Goal: Download file/media

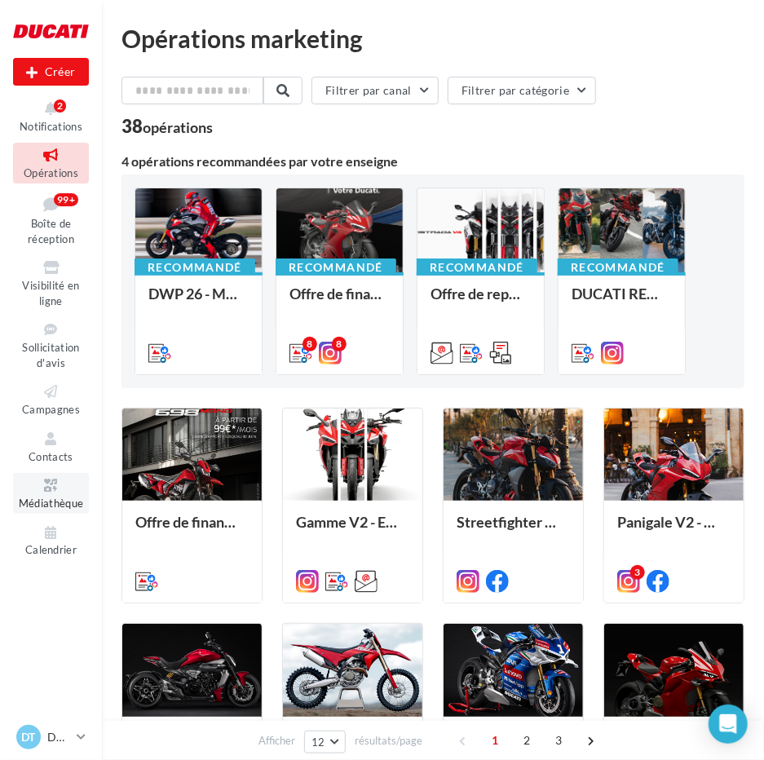
click at [70, 491] on icon at bounding box center [51, 485] width 66 height 19
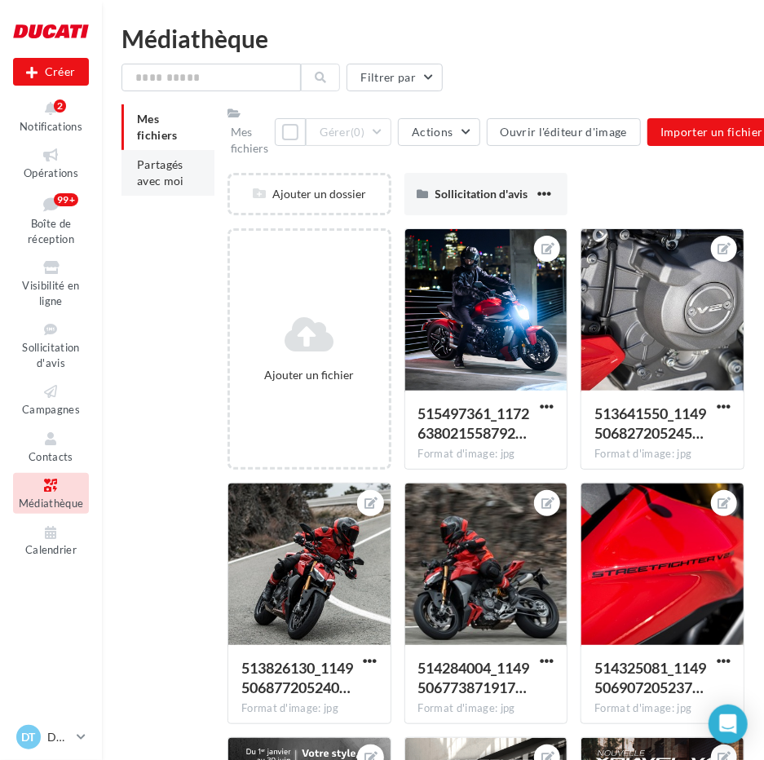
click at [155, 180] on span "Partagés avec moi" at bounding box center [160, 172] width 47 height 30
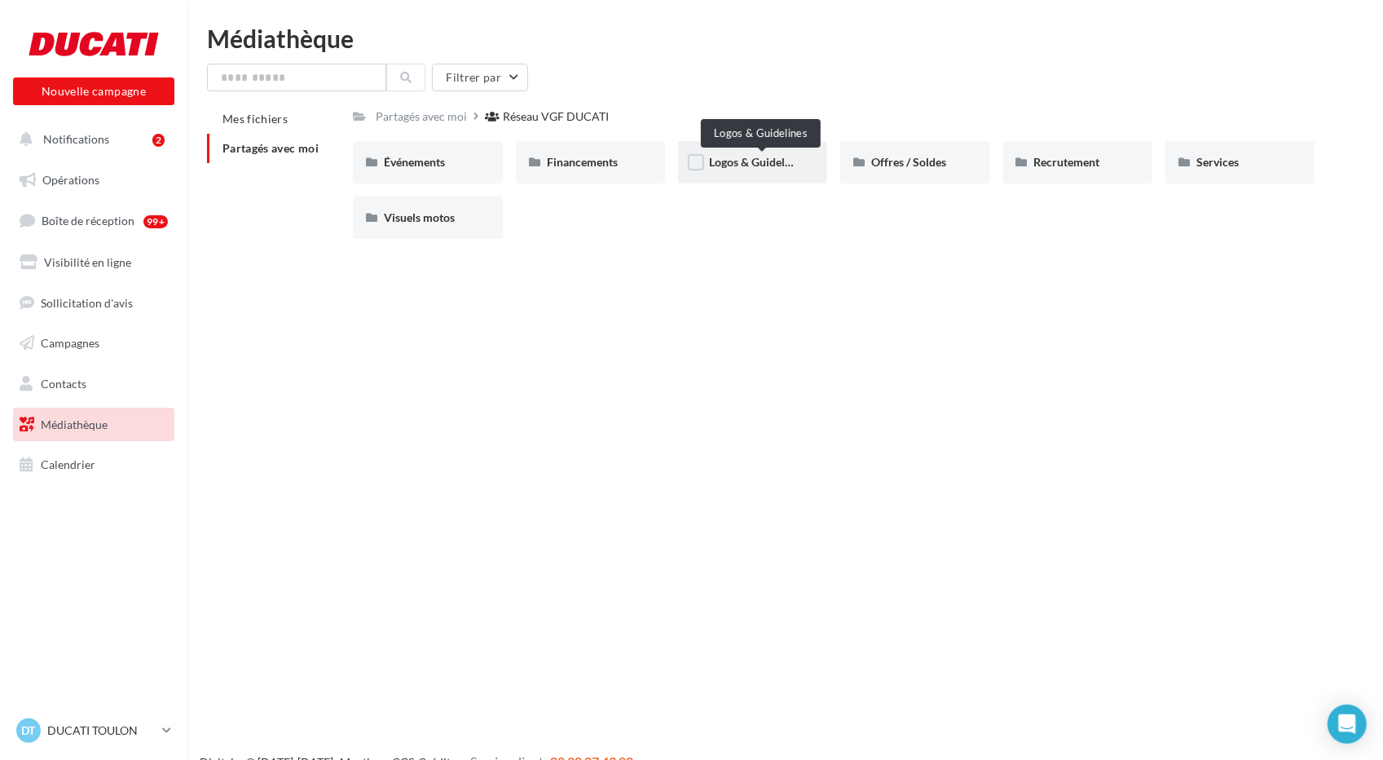
click at [760, 165] on span "Logos & Guidelines" at bounding box center [757, 162] width 96 height 14
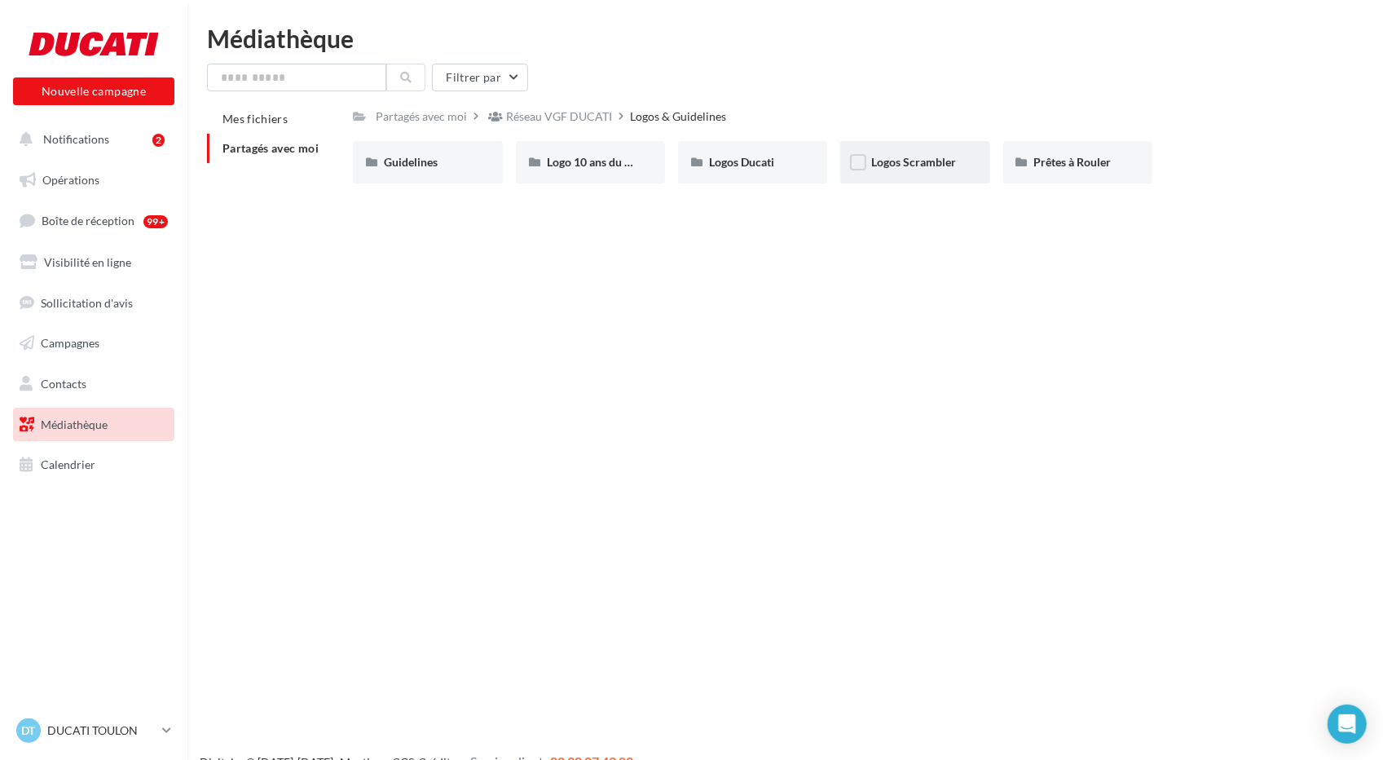
click at [763, 175] on div "Logos Scrambler" at bounding box center [914, 162] width 149 height 42
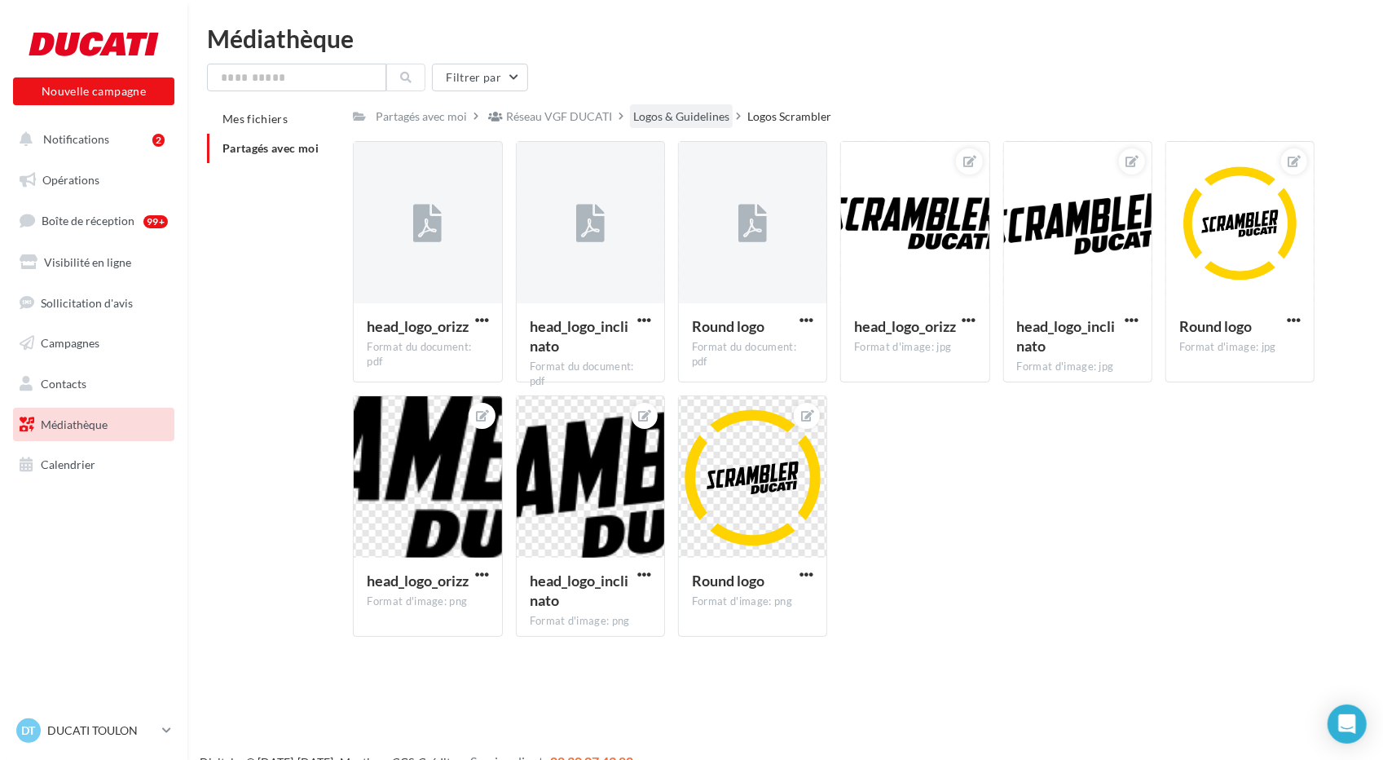
click at [702, 114] on div "Logos & Guidelines" at bounding box center [681, 116] width 96 height 16
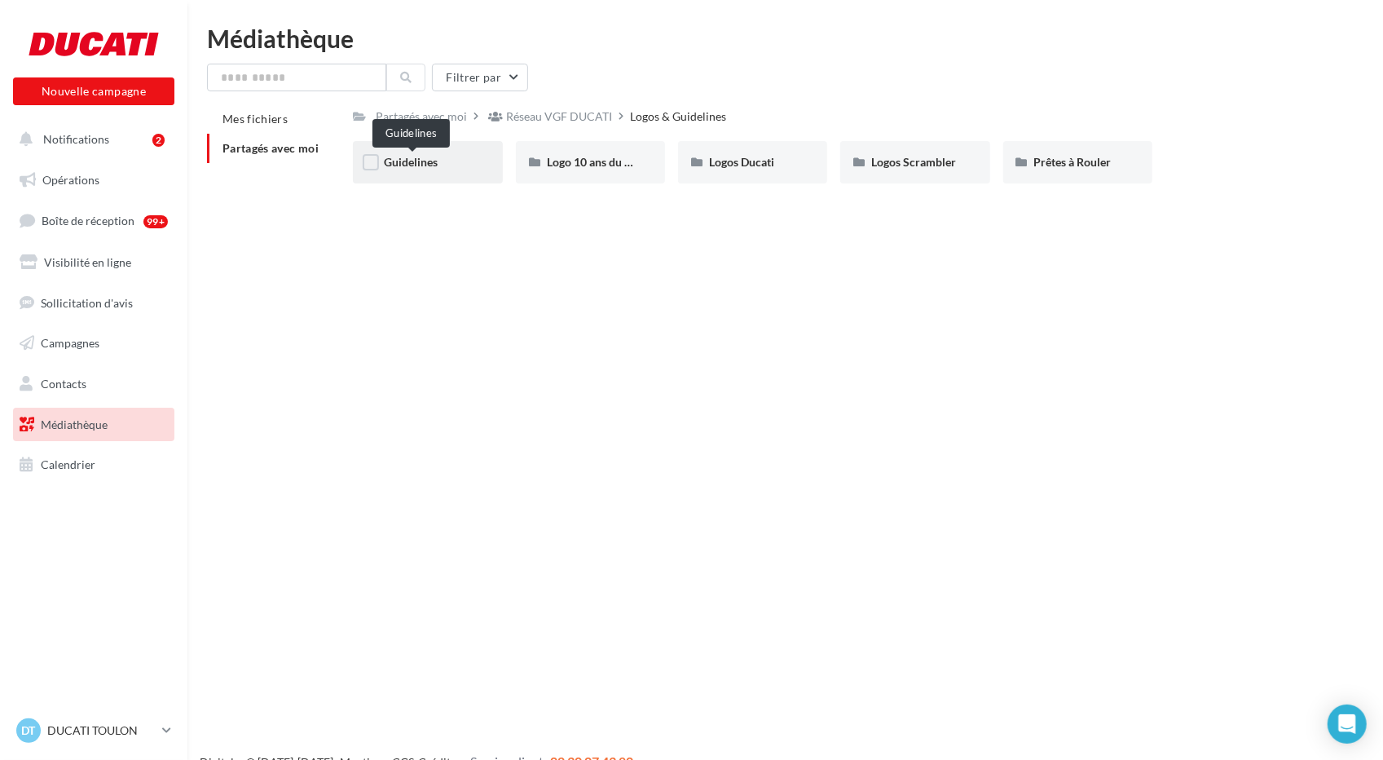
click at [425, 162] on span "Guidelines" at bounding box center [411, 162] width 54 height 14
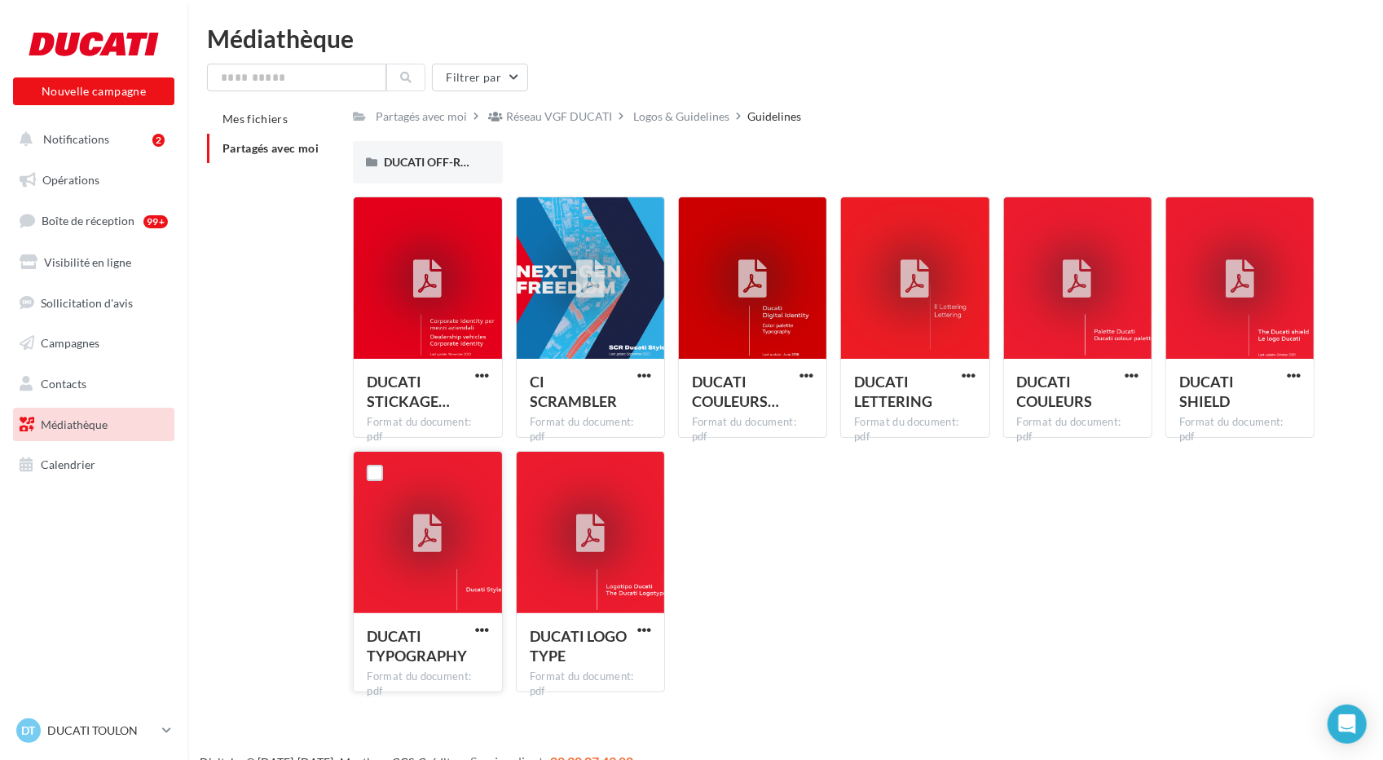
click at [437, 555] on div at bounding box center [428, 534] width 29 height 54
click at [489, 624] on span "button" at bounding box center [482, 630] width 14 height 14
click at [442, 657] on button "Télécharger" at bounding box center [410, 662] width 163 height 42
click at [482, 374] on span "button" at bounding box center [482, 375] width 14 height 14
click at [429, 324] on div at bounding box center [428, 278] width 148 height 163
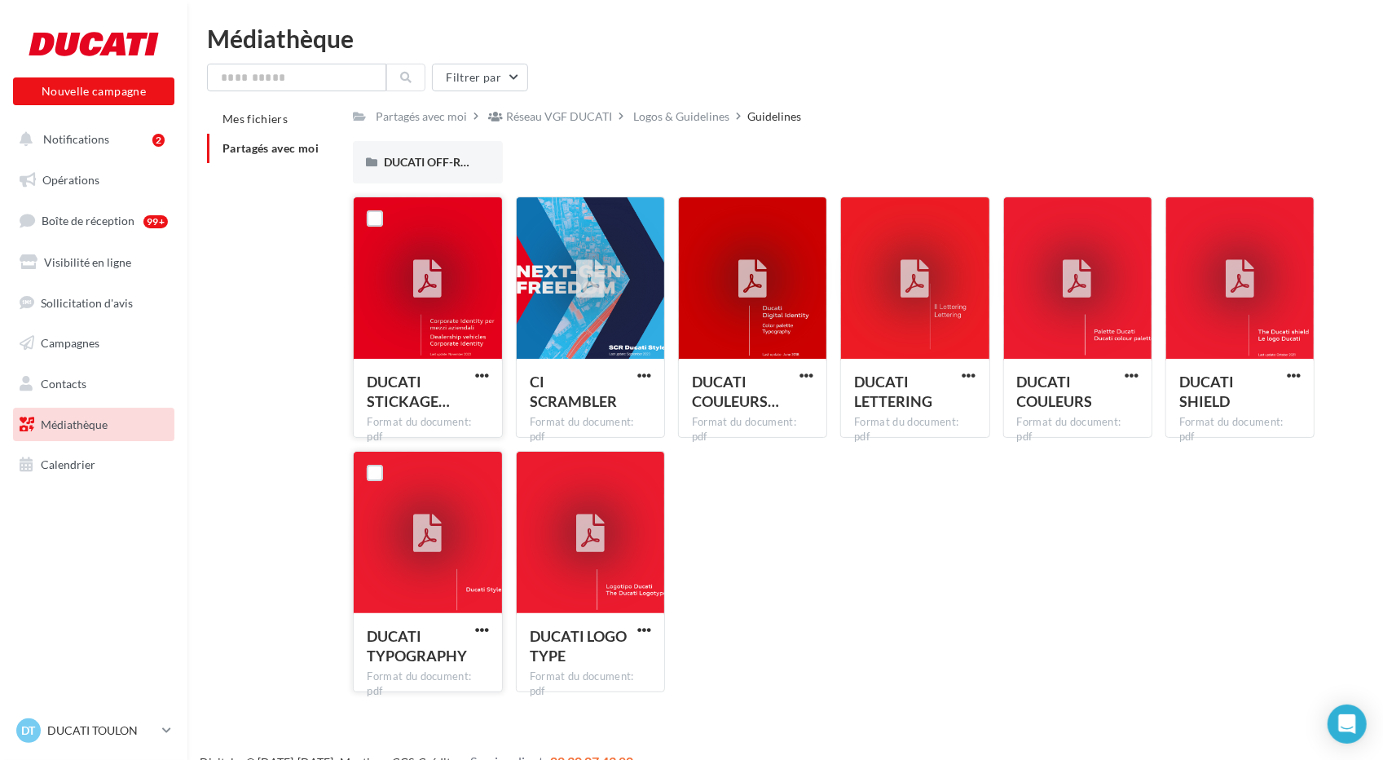
drag, startPoint x: 492, startPoint y: 371, endPoint x: 448, endPoint y: 390, distance: 47.8
click at [490, 371] on div at bounding box center [482, 376] width 20 height 16
click at [489, 379] on span "button" at bounding box center [482, 375] width 14 height 14
click at [412, 399] on button "Télécharger" at bounding box center [410, 407] width 163 height 42
click at [712, 104] on div "Logos & Guidelines" at bounding box center [681, 116] width 103 height 24
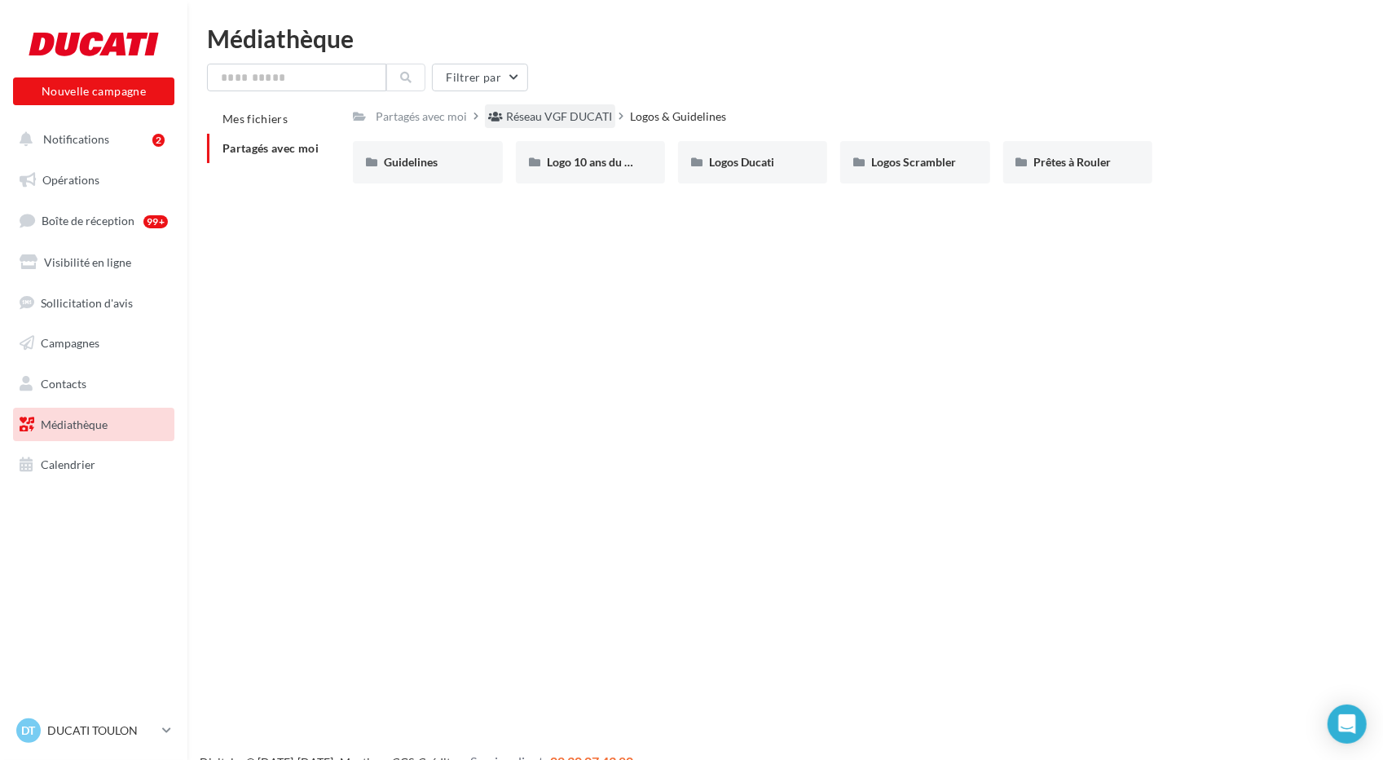
click at [559, 110] on div "Réseau VGF DUCATI" at bounding box center [559, 116] width 106 height 16
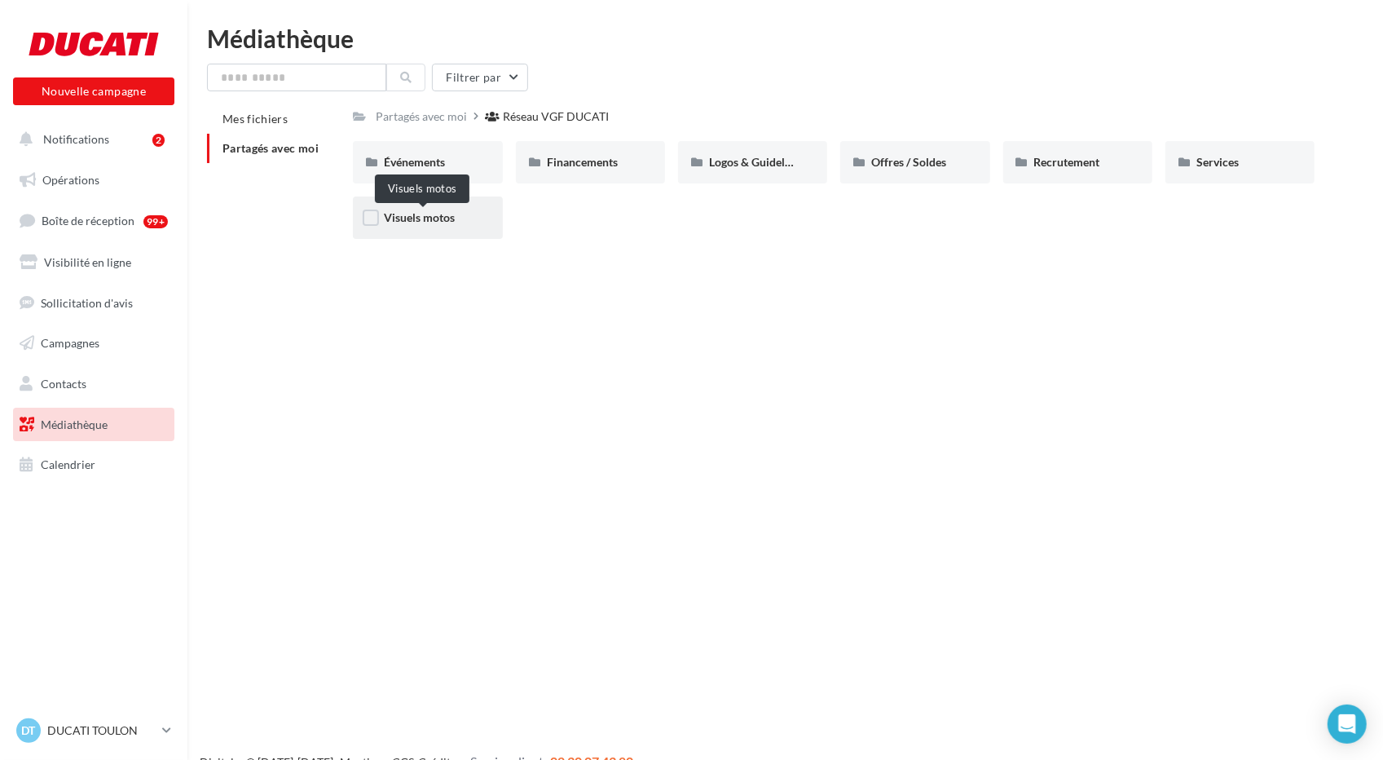
click at [455, 219] on span "Visuels motos" at bounding box center [419, 217] width 71 height 14
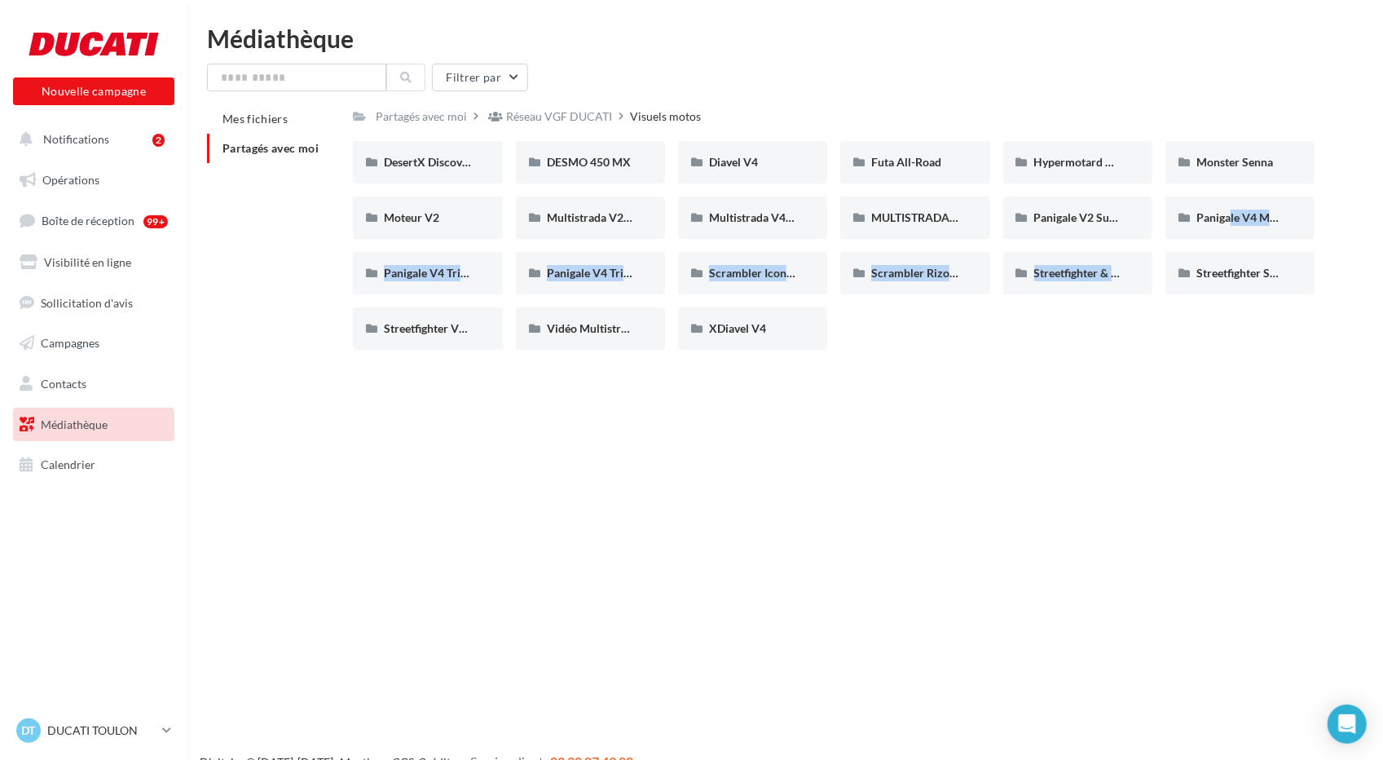
drag, startPoint x: 1222, startPoint y: 219, endPoint x: 1162, endPoint y: 260, distance: 72.1
click at [763, 260] on div "DesertX Discovery DesertX Discovery DESMO 450 MX DESMO 450 MX Diavel V4 Diavel …" at bounding box center [840, 252] width 975 height 222
click at [763, 387] on div "Nouvelle campagne Nouvelle campagne Notifications 2 Opérations Boîte de récepti…" at bounding box center [691, 406] width 1383 height 760
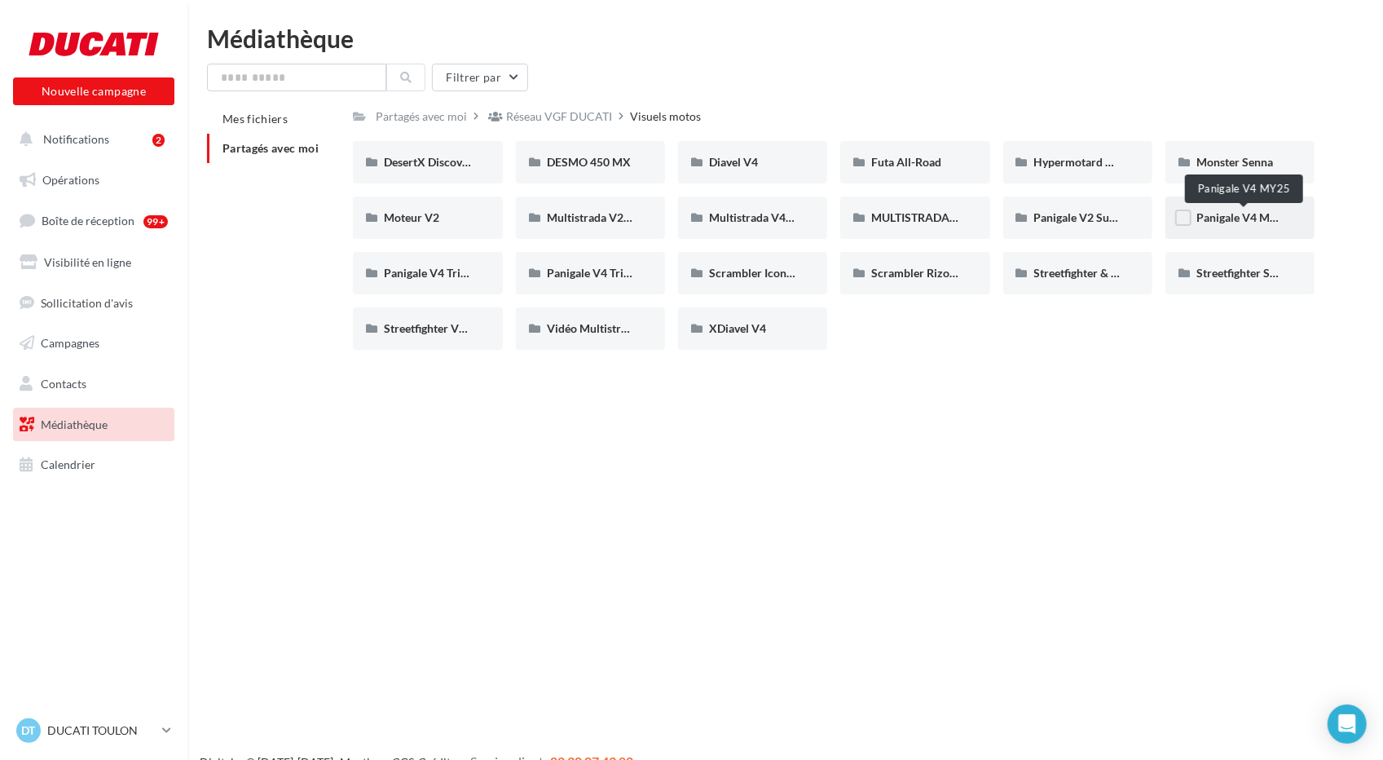
click at [763, 221] on span "Panigale V4 MY25" at bounding box center [1243, 217] width 94 height 14
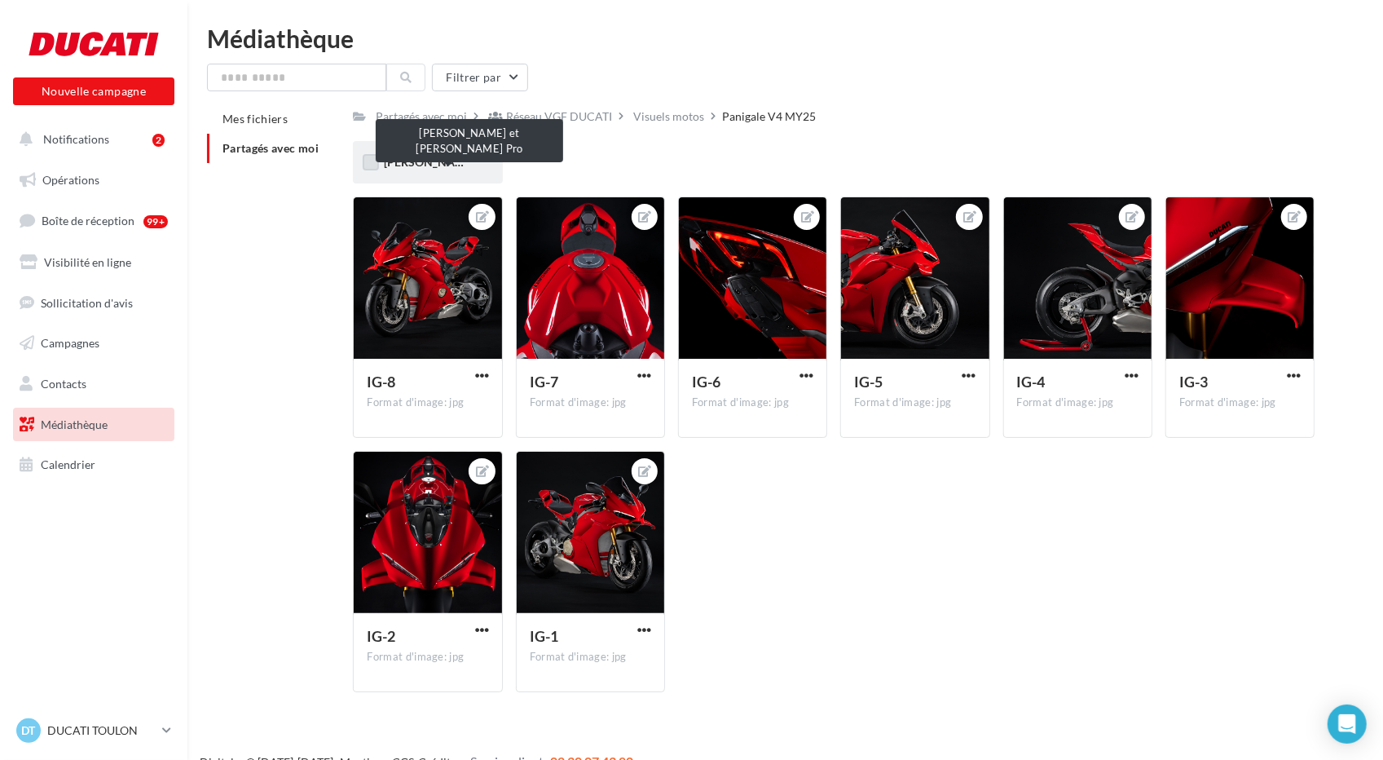
click at [376, 159] on label at bounding box center [371, 162] width 16 height 16
click at [369, 161] on icon at bounding box center [370, 161] width 11 height 11
click at [448, 162] on span "[PERSON_NAME] et [PERSON_NAME] Pro" at bounding box center [493, 162] width 218 height 14
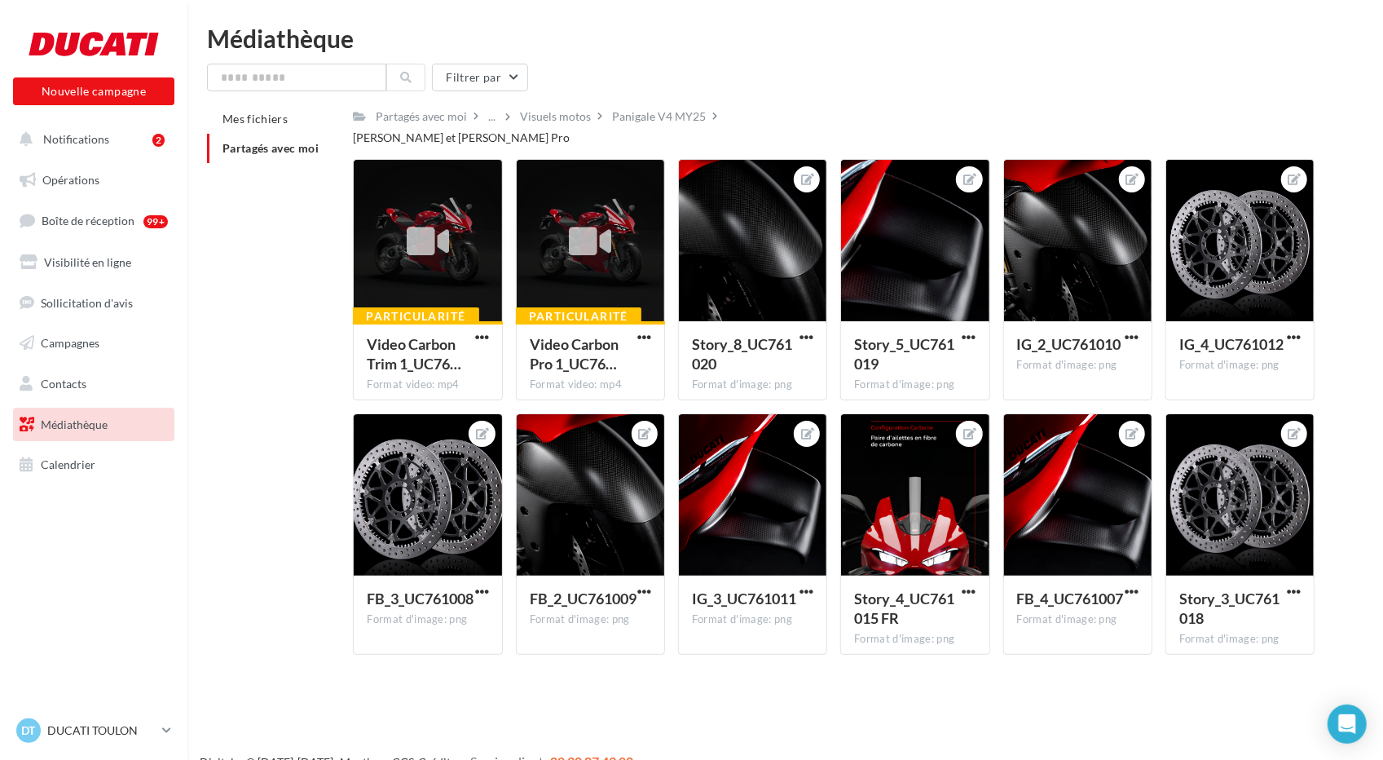
click at [570, 130] on div "[PERSON_NAME] et [PERSON_NAME] Pro" at bounding box center [461, 138] width 217 height 16
click at [637, 108] on div "Panigale V4 MY25" at bounding box center [659, 116] width 100 height 24
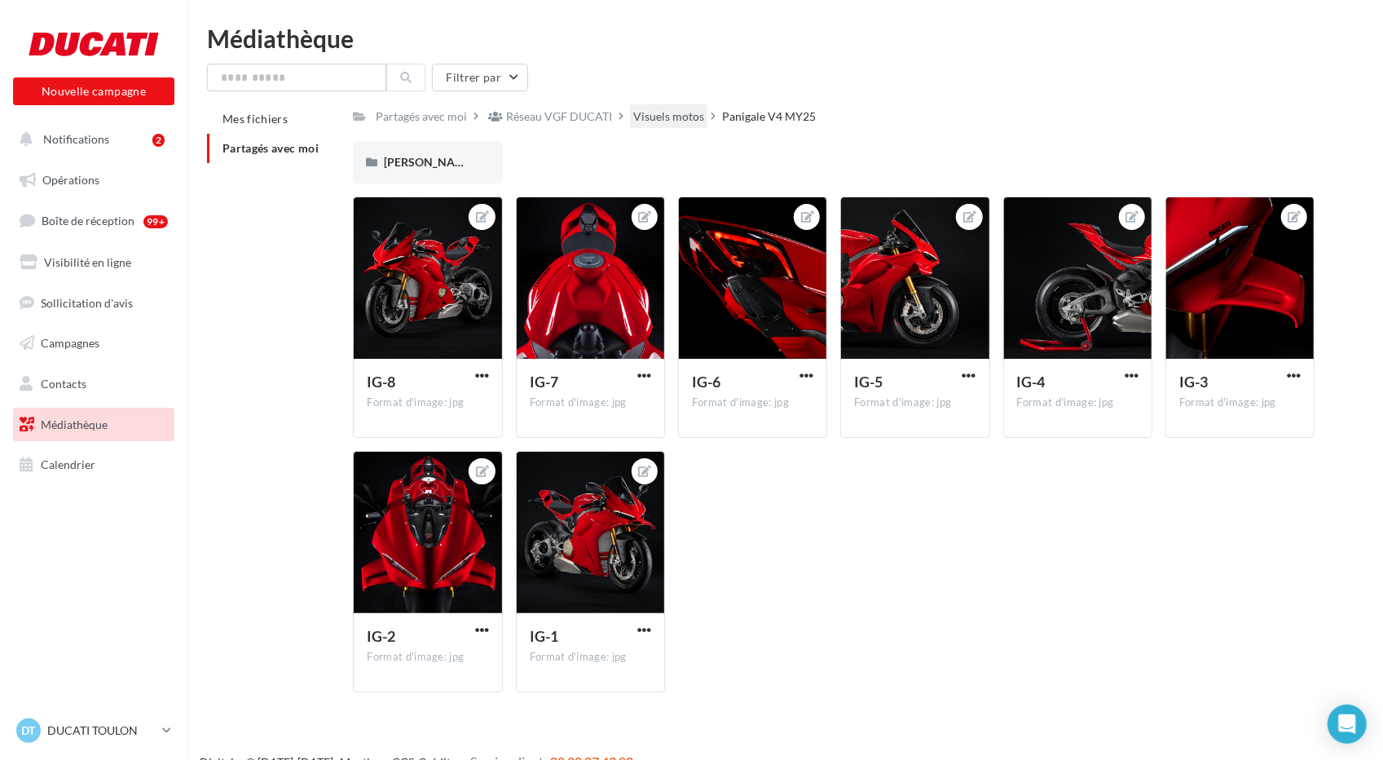
click at [688, 112] on div "Visuels motos" at bounding box center [668, 116] width 71 height 16
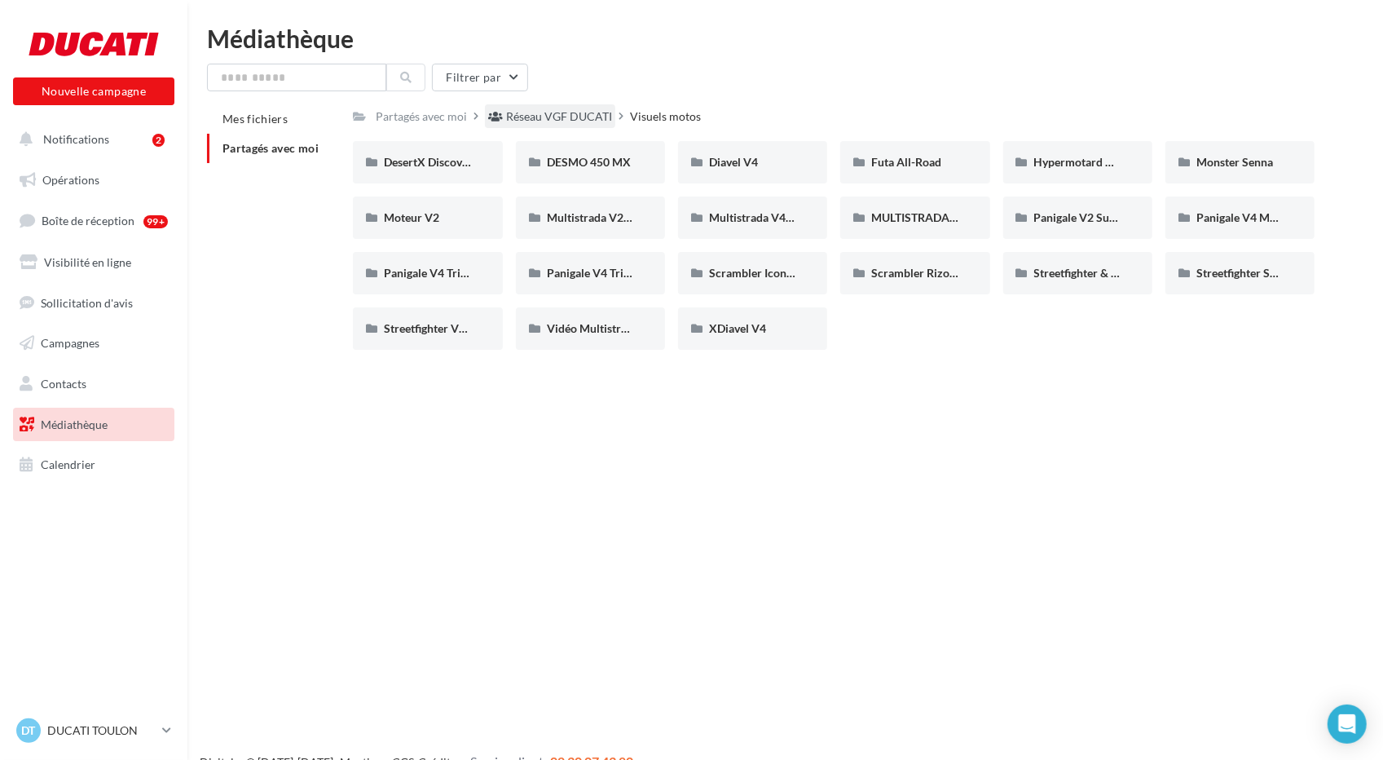
click at [573, 128] on div "Réseau VGF DUCATI" at bounding box center [550, 116] width 130 height 24
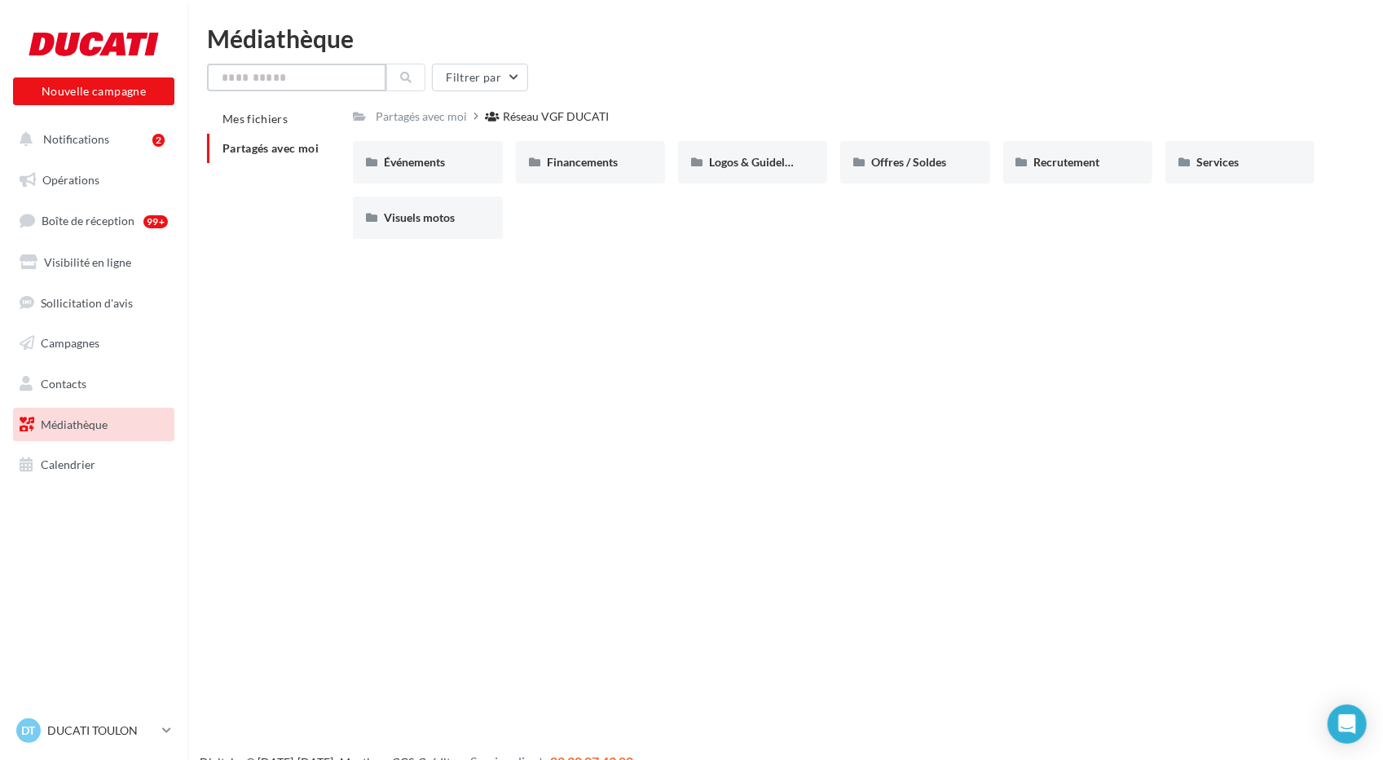
click at [319, 71] on input "text" at bounding box center [296, 78] width 179 height 28
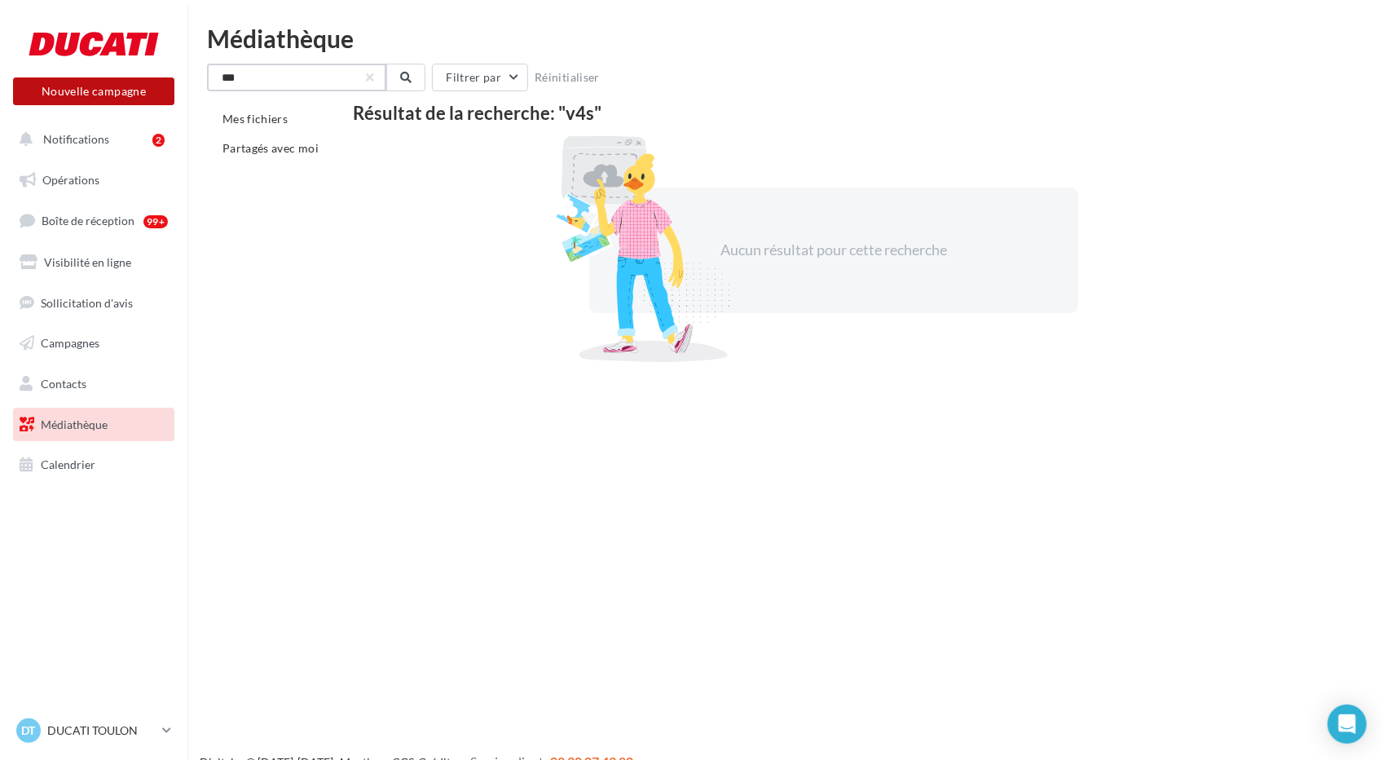
drag, startPoint x: 262, startPoint y: 74, endPoint x: 130, endPoint y: 83, distance: 131.5
click at [130, 83] on div "Nouvelle campagne Nouvelle campagne Notifications 2 Opérations Boîte de récepti…" at bounding box center [691, 406] width 1383 height 760
type input "***"
drag, startPoint x: 369, startPoint y: 79, endPoint x: 403, endPoint y: 76, distance: 33.6
click at [370, 79] on button "button" at bounding box center [370, 77] width 7 height 7
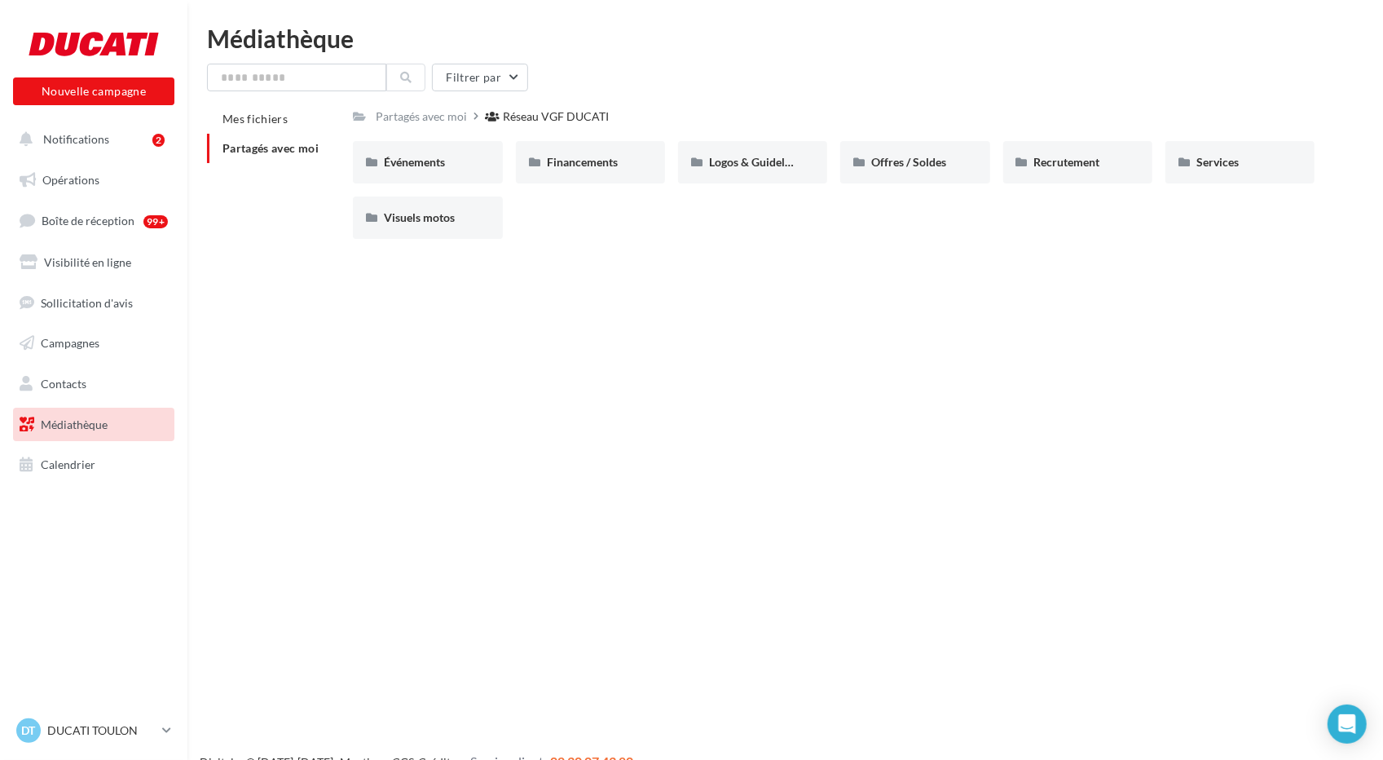
drag, startPoint x: 310, startPoint y: 199, endPoint x: 285, endPoint y: 148, distance: 56.1
click at [310, 198] on div "Mes fichiers Partagés avec moi Partagés avec moi Réseau VGF DUCATI Rs Partagé p…" at bounding box center [791, 178] width 1169 height 148
click at [267, 118] on span "Mes fichiers" at bounding box center [254, 119] width 65 height 14
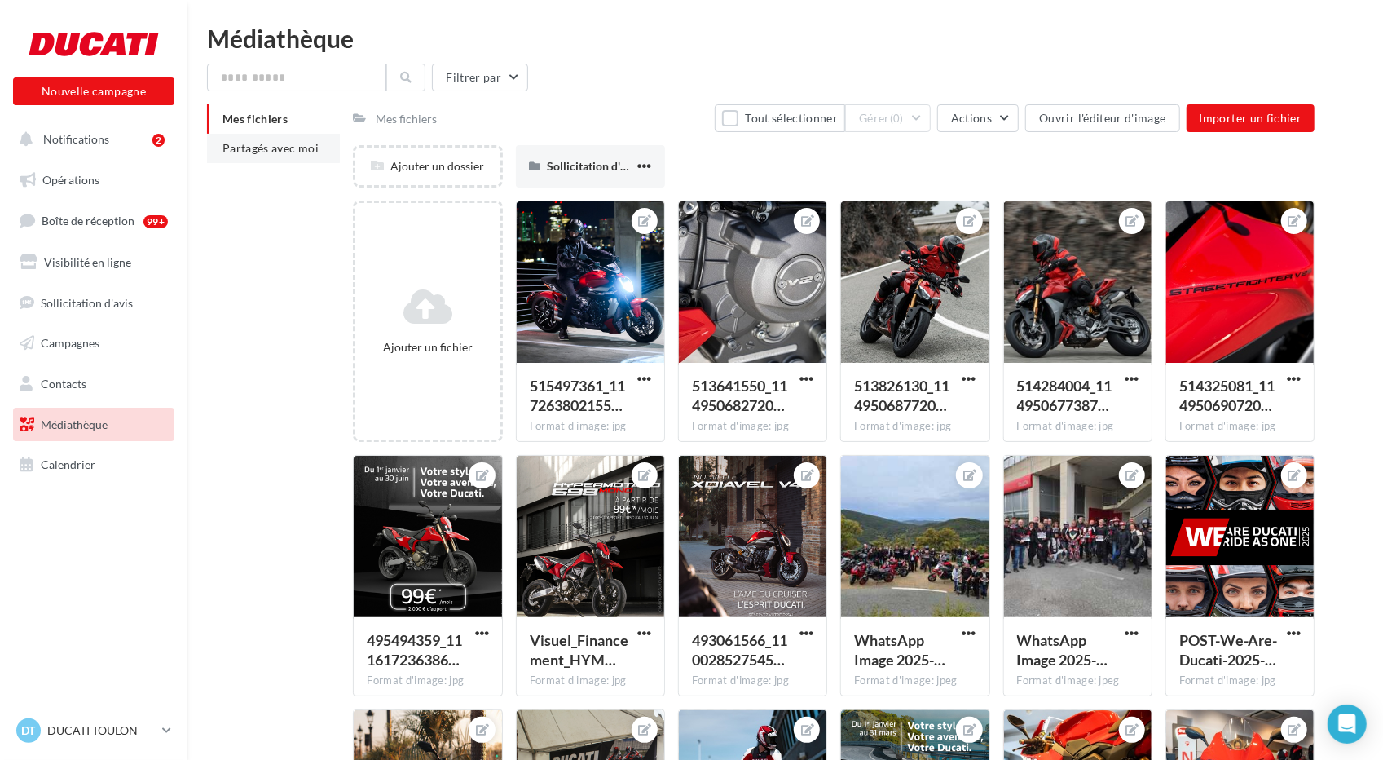
click at [289, 143] on span "Partagés avec moi" at bounding box center [270, 148] width 96 height 14
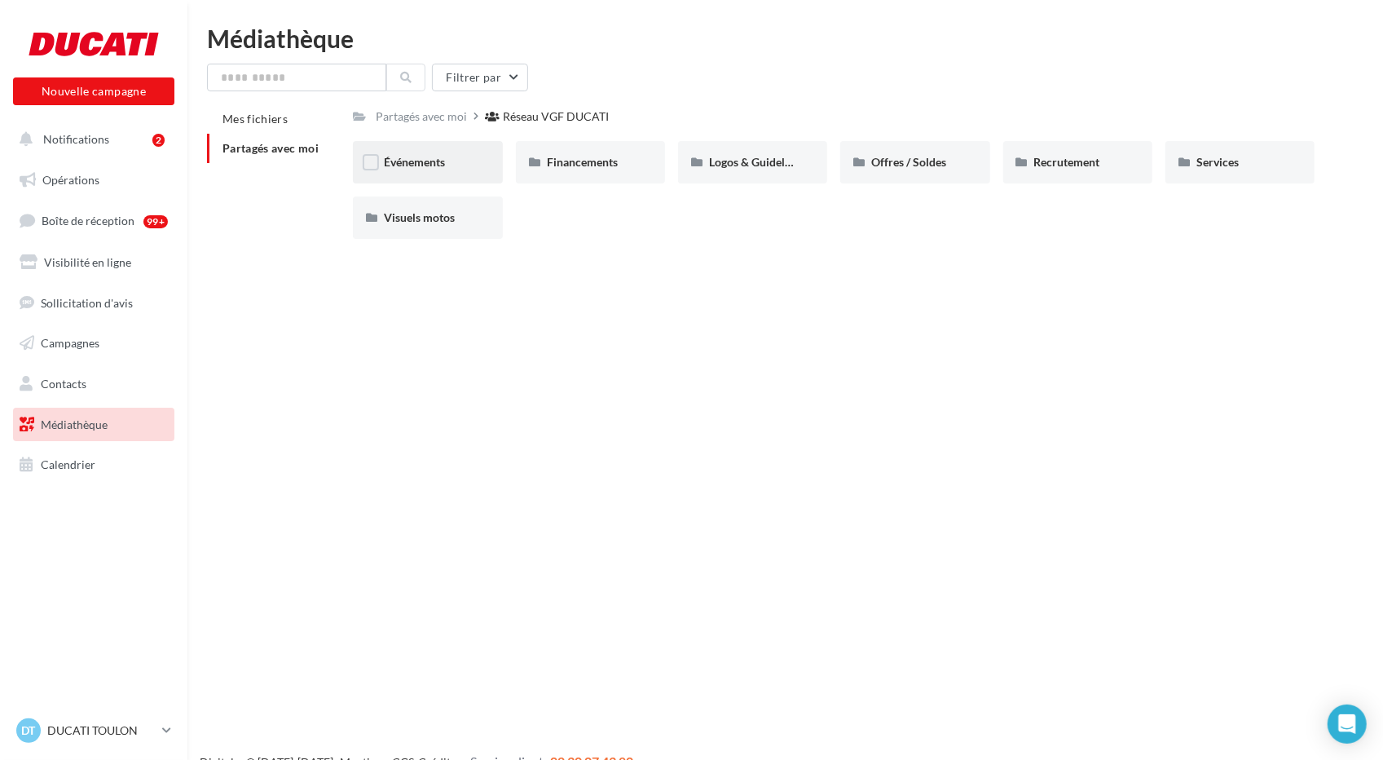
click at [458, 164] on div "Événements" at bounding box center [427, 162] width 87 height 16
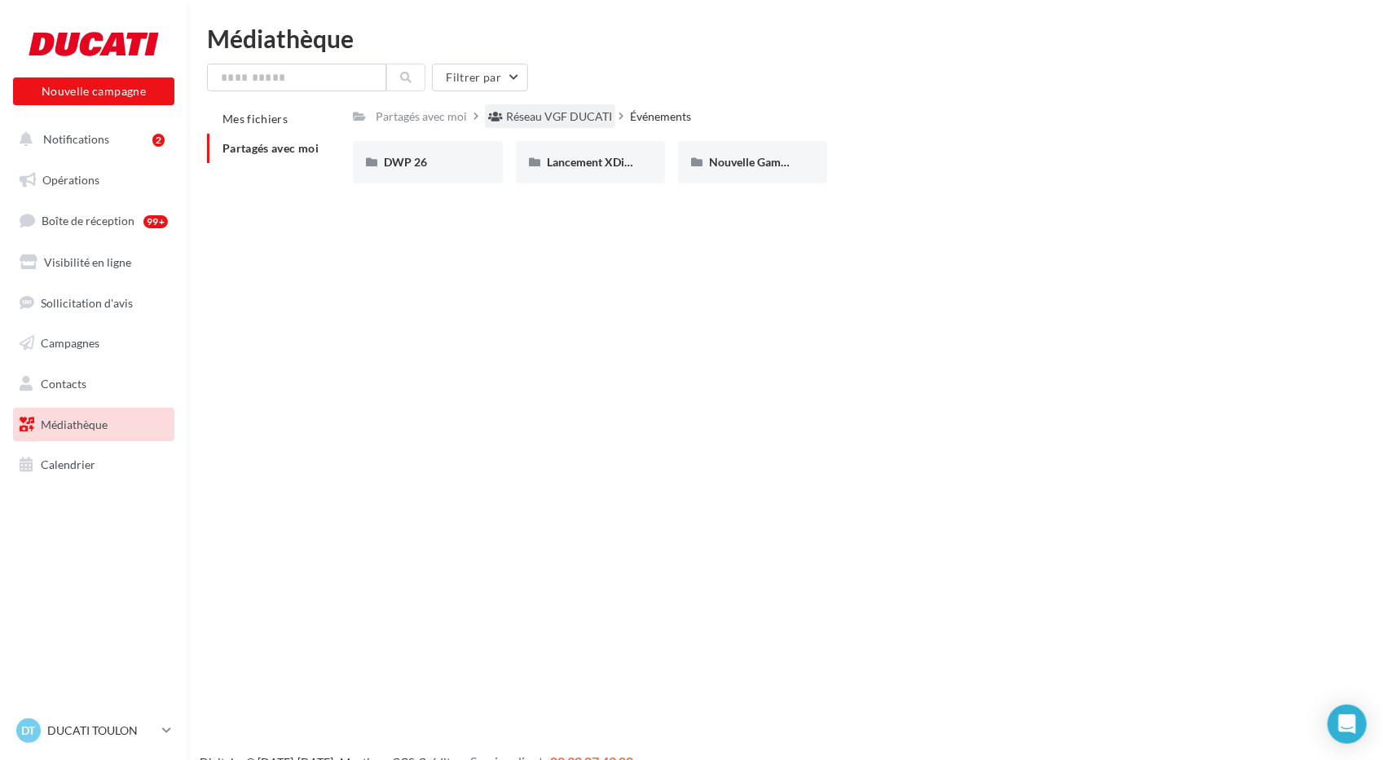
click at [548, 114] on div "Réseau VGF DUCATI" at bounding box center [559, 116] width 106 height 16
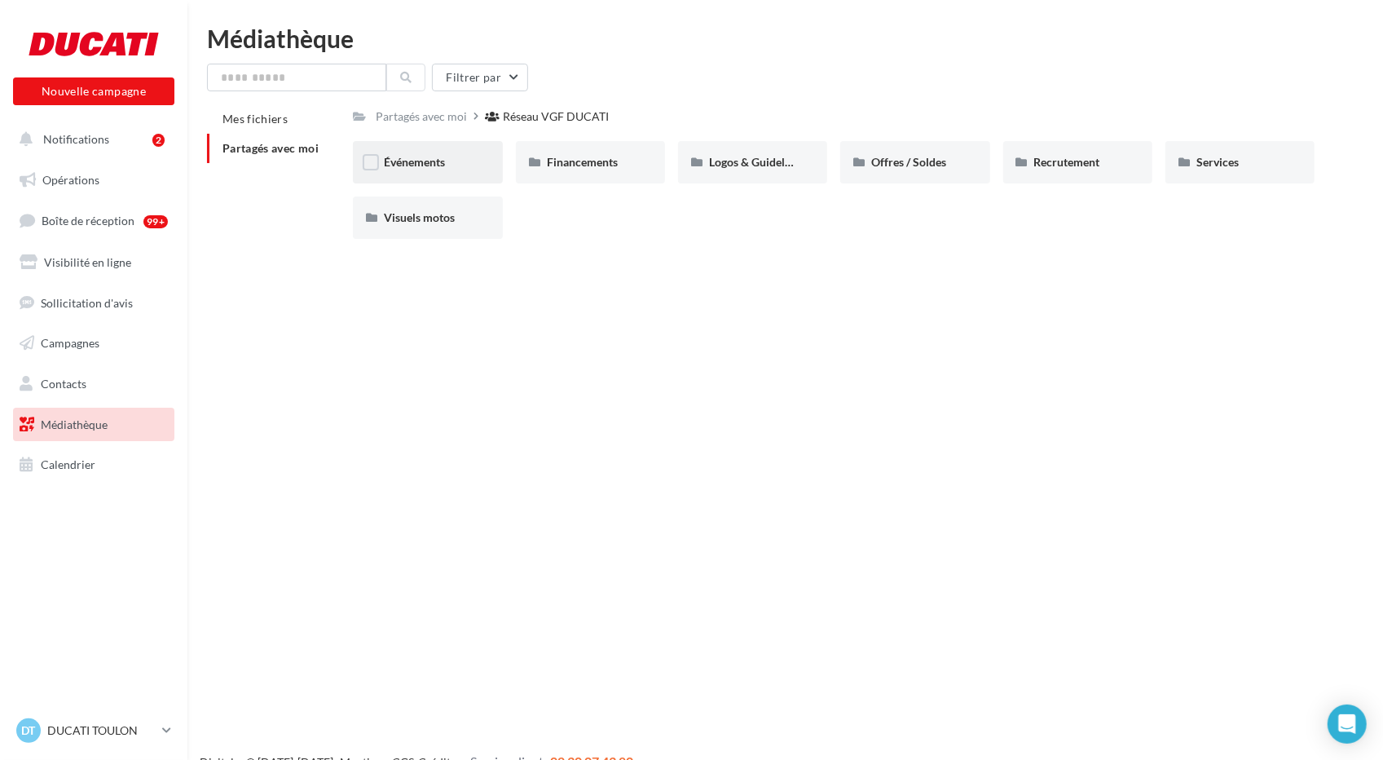
click at [424, 152] on div "Événements" at bounding box center [427, 162] width 149 height 42
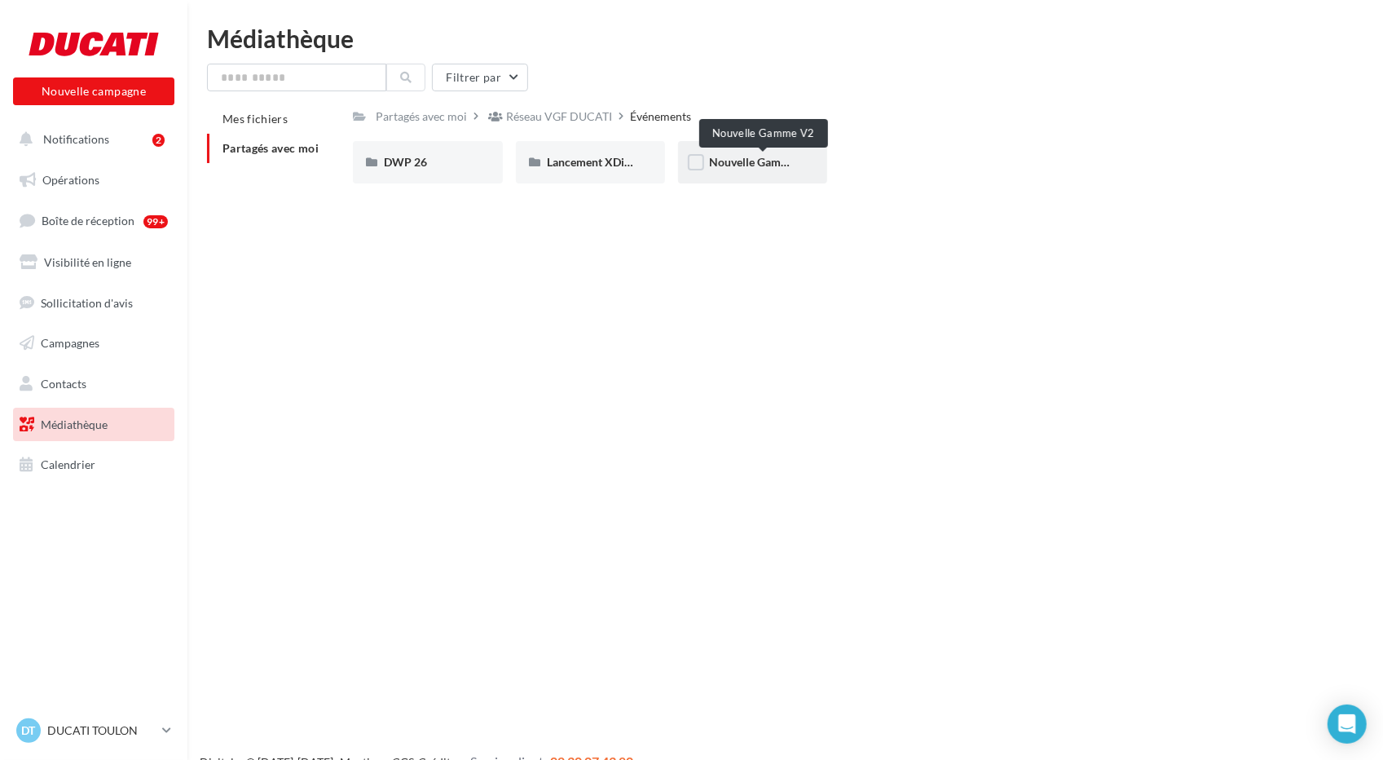
click at [763, 164] on span "Nouvelle Gamme V2" at bounding box center [761, 162] width 104 height 14
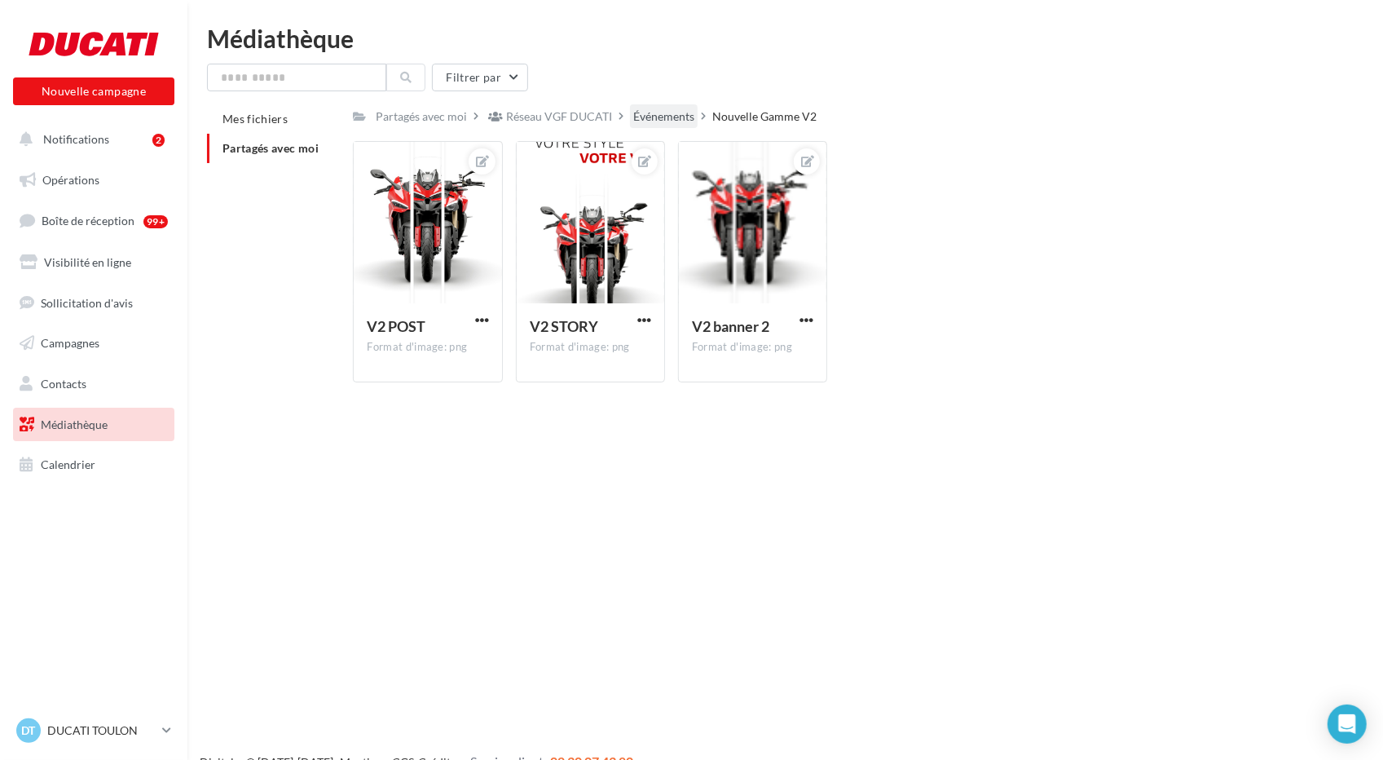
click at [685, 117] on div "Événements" at bounding box center [663, 116] width 61 height 16
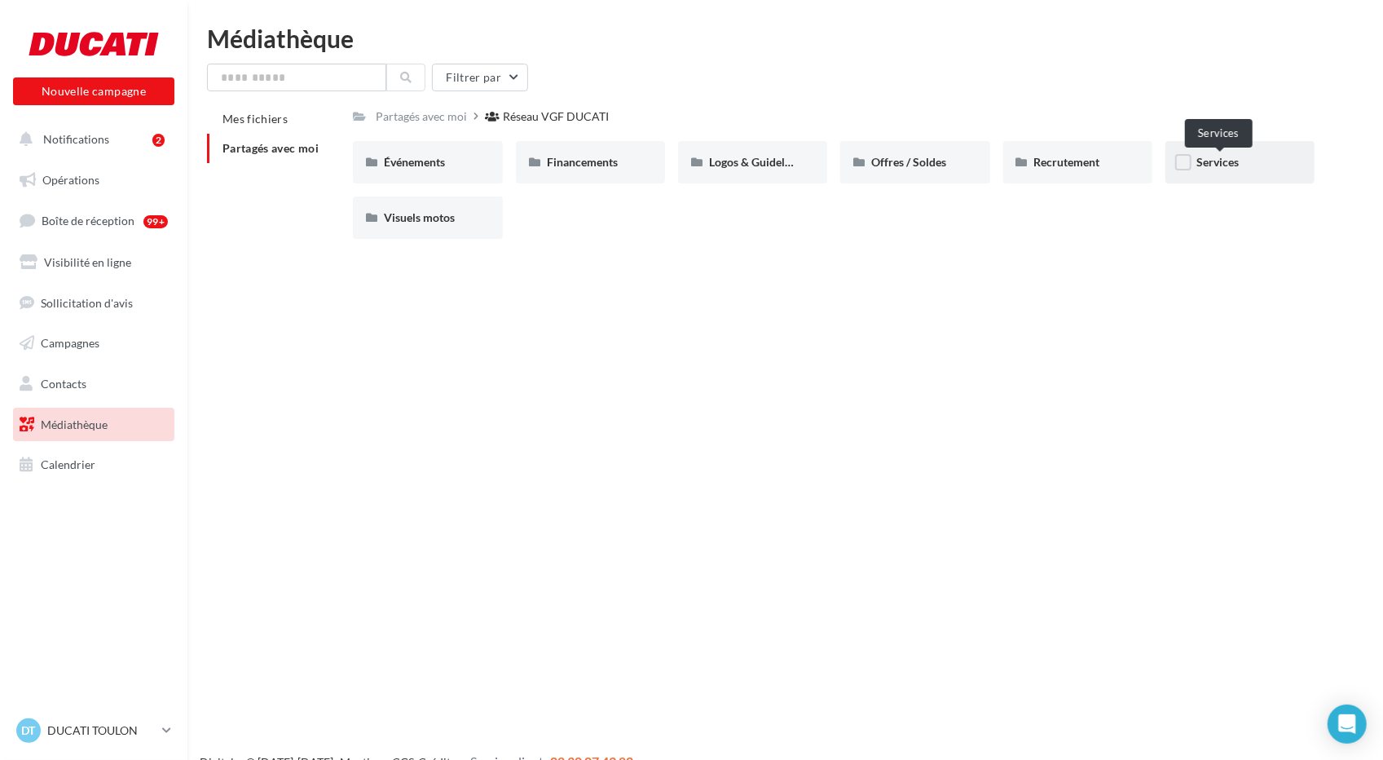
click at [763, 156] on span "Services" at bounding box center [1217, 162] width 42 height 14
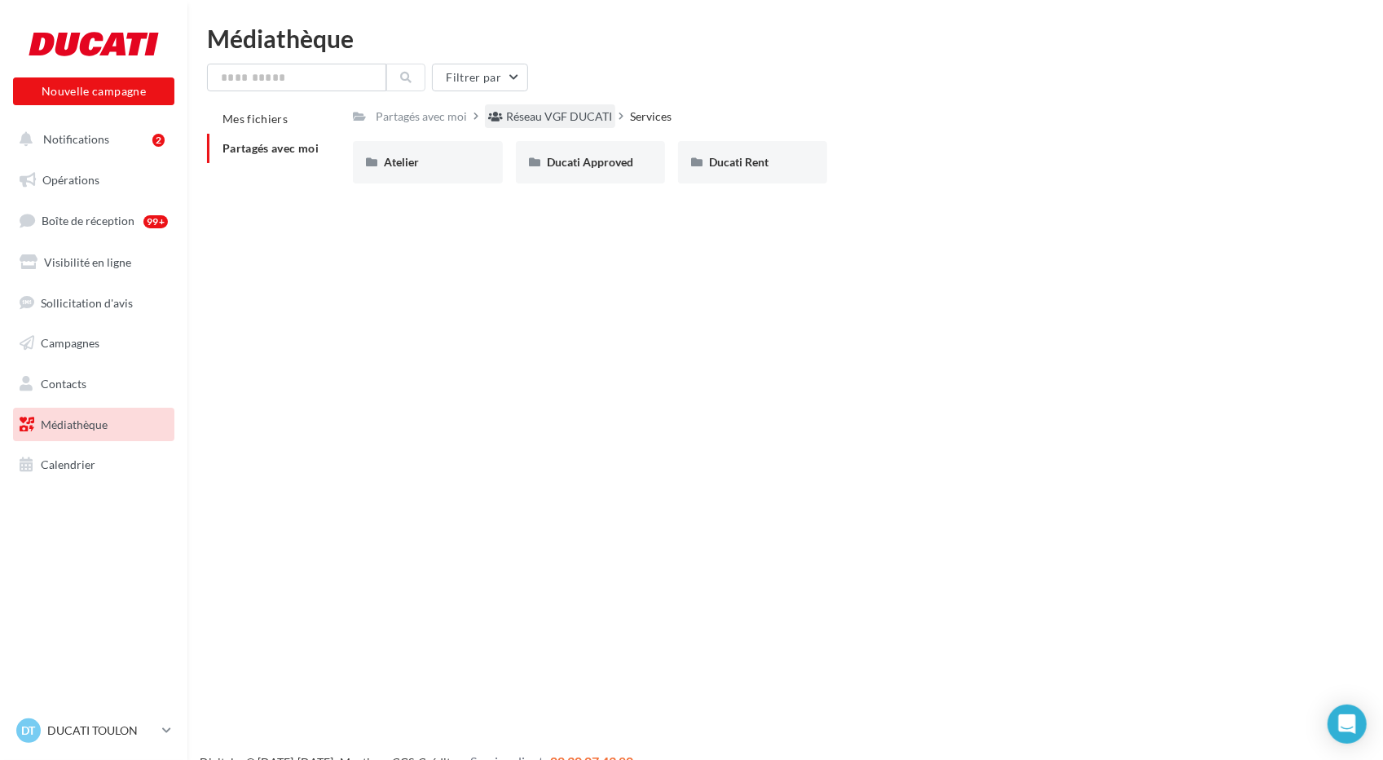
click at [558, 117] on div "Réseau VGF DUCATI" at bounding box center [559, 116] width 106 height 16
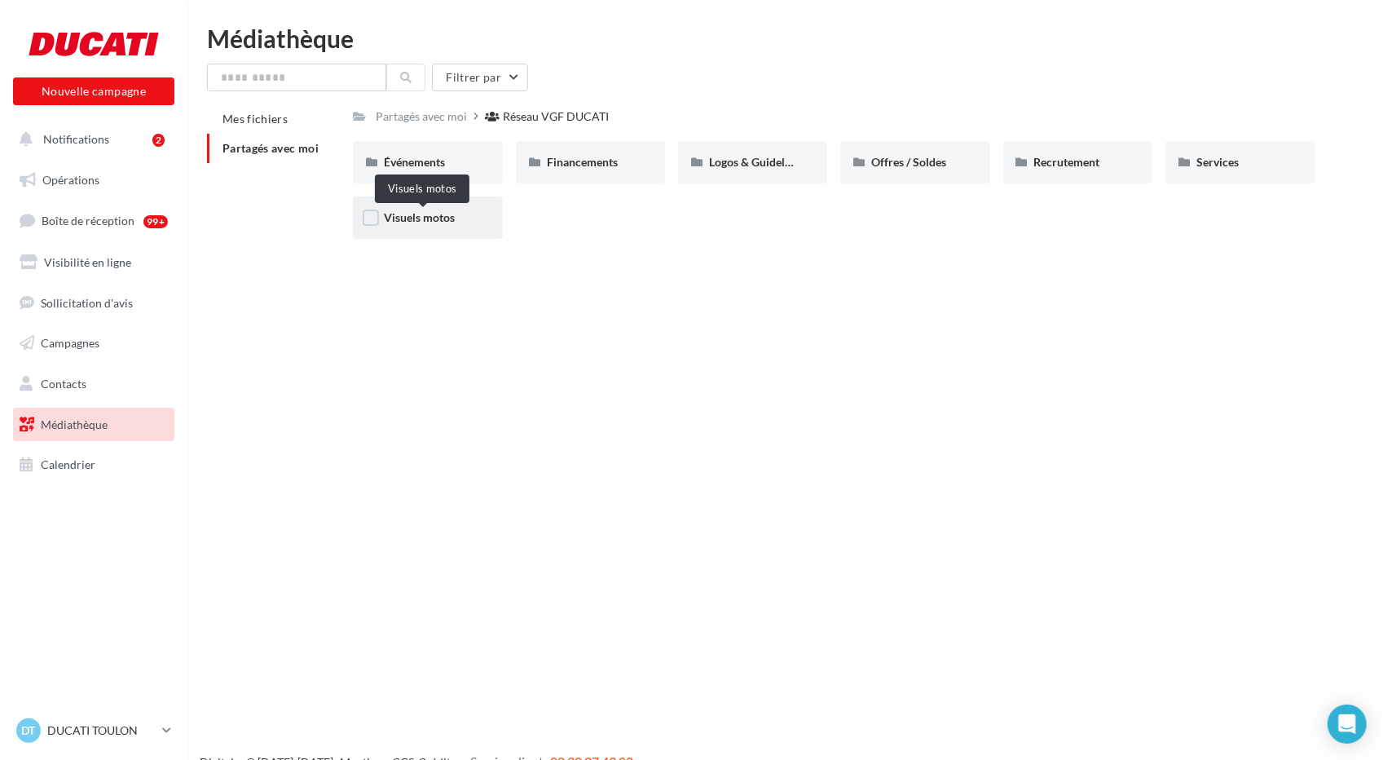
click at [414, 222] on span "Visuels motos" at bounding box center [419, 217] width 71 height 14
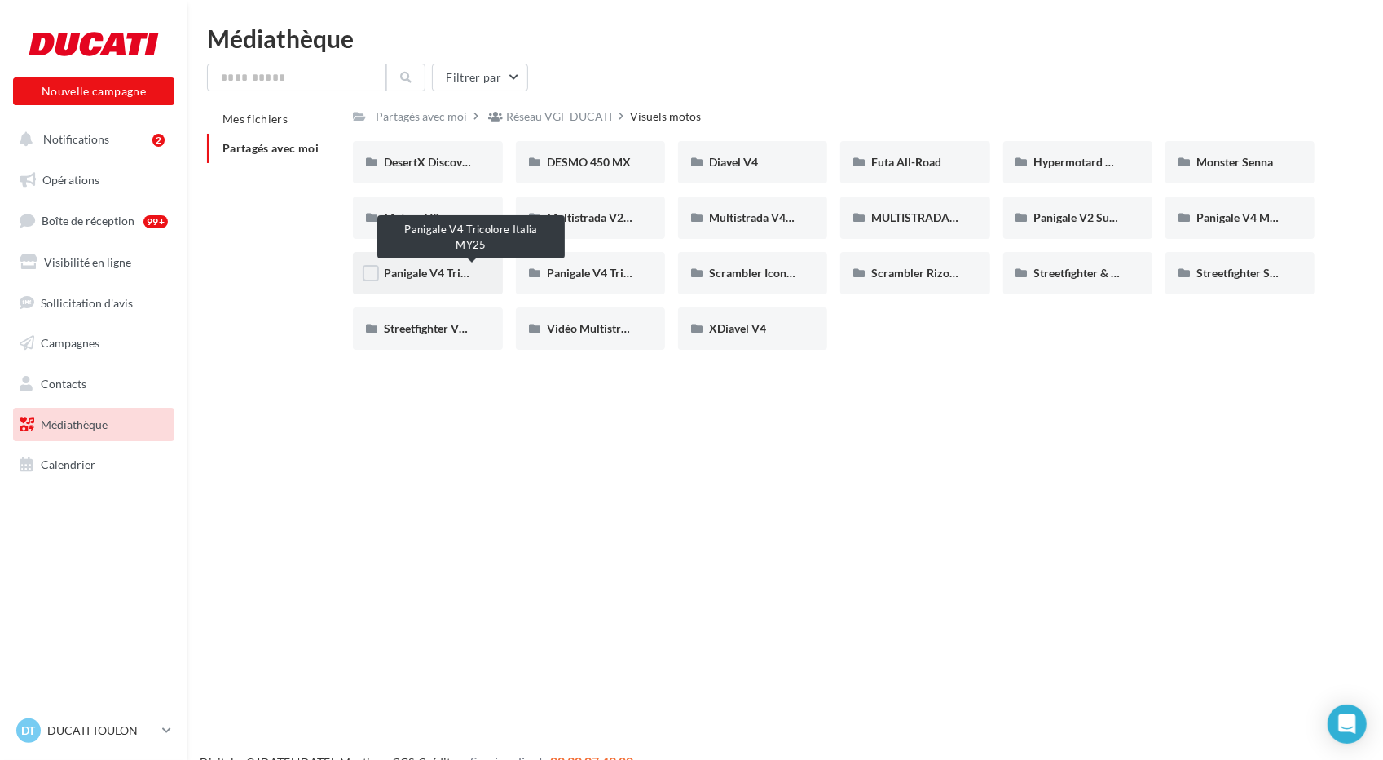
click at [435, 273] on span "Panigale V4 Tricolore Italia MY25" at bounding box center [469, 273] width 170 height 14
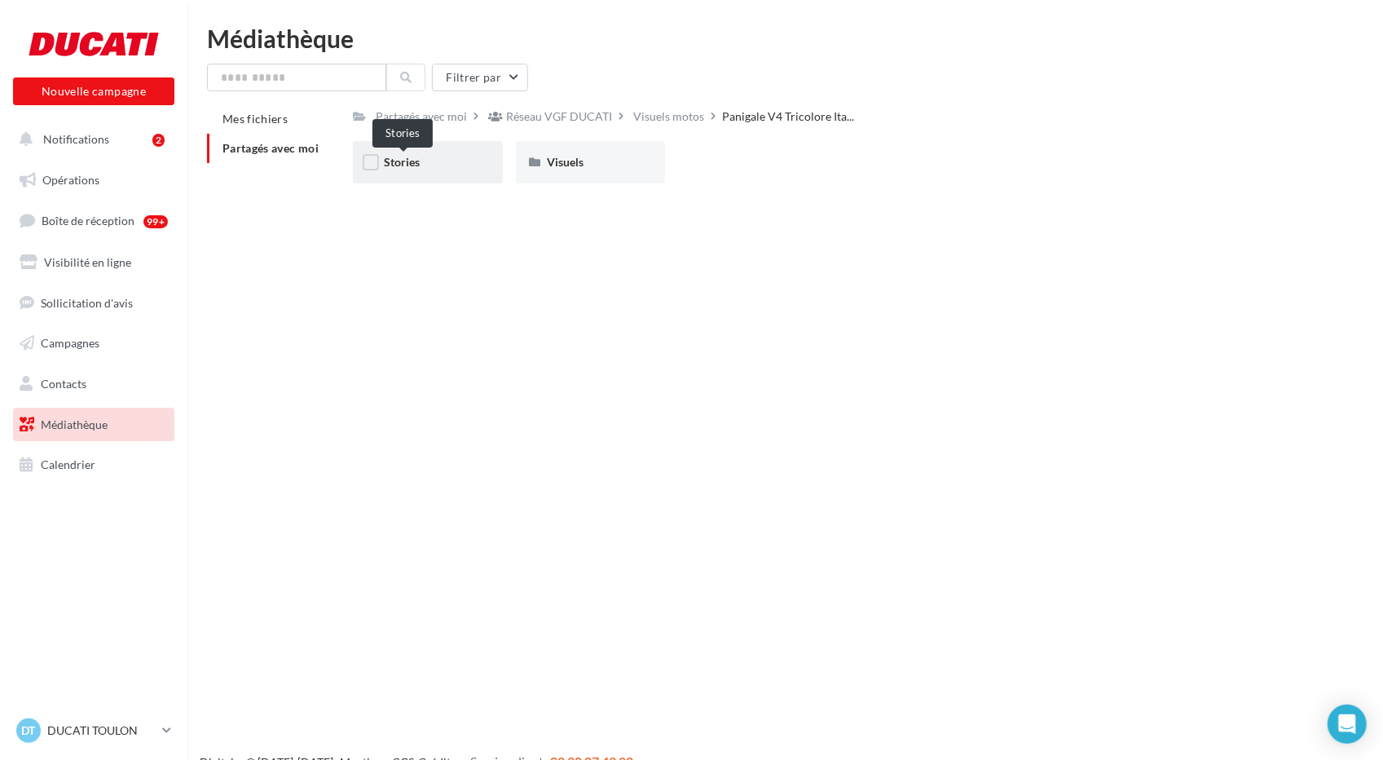
click at [408, 160] on span "Stories" at bounding box center [402, 162] width 36 height 14
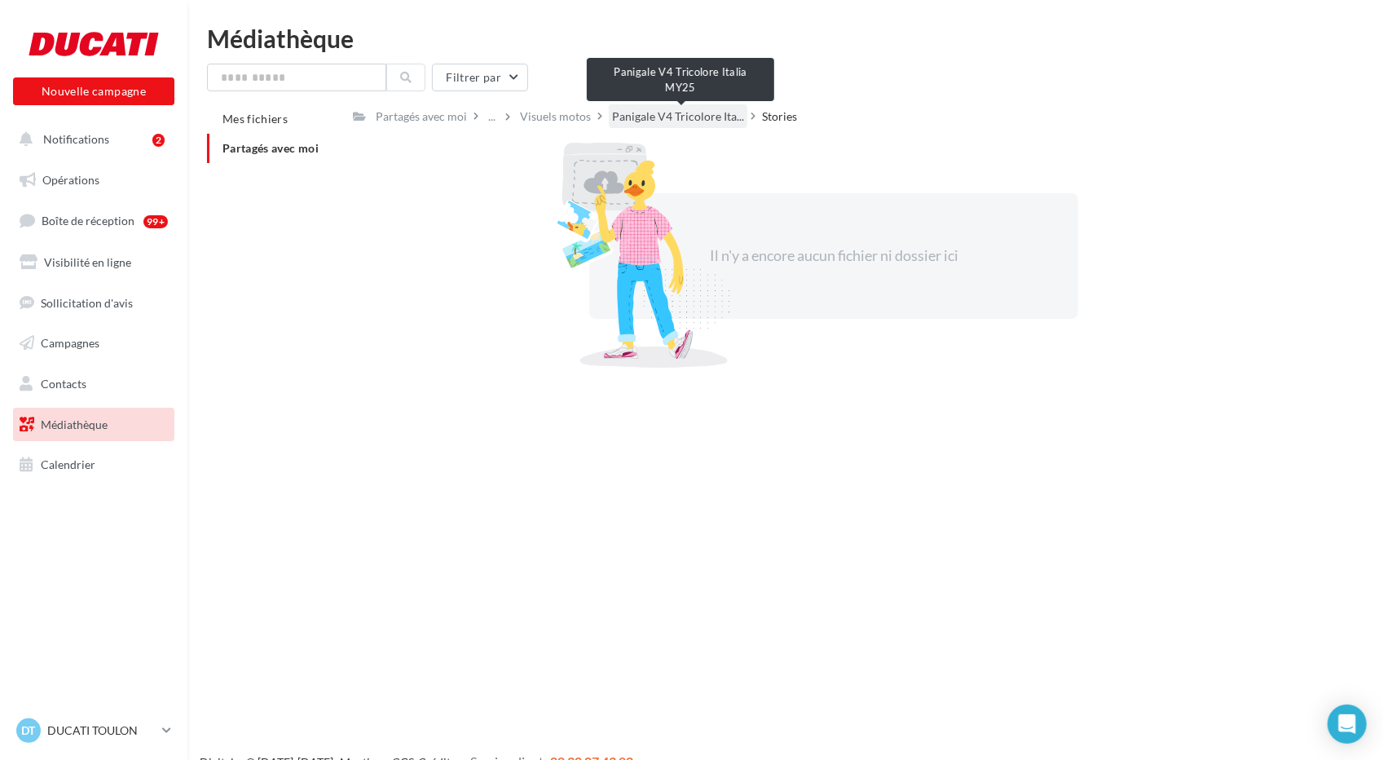
click at [720, 112] on span "Panigale V4 Tricolore Ita..." at bounding box center [678, 116] width 132 height 16
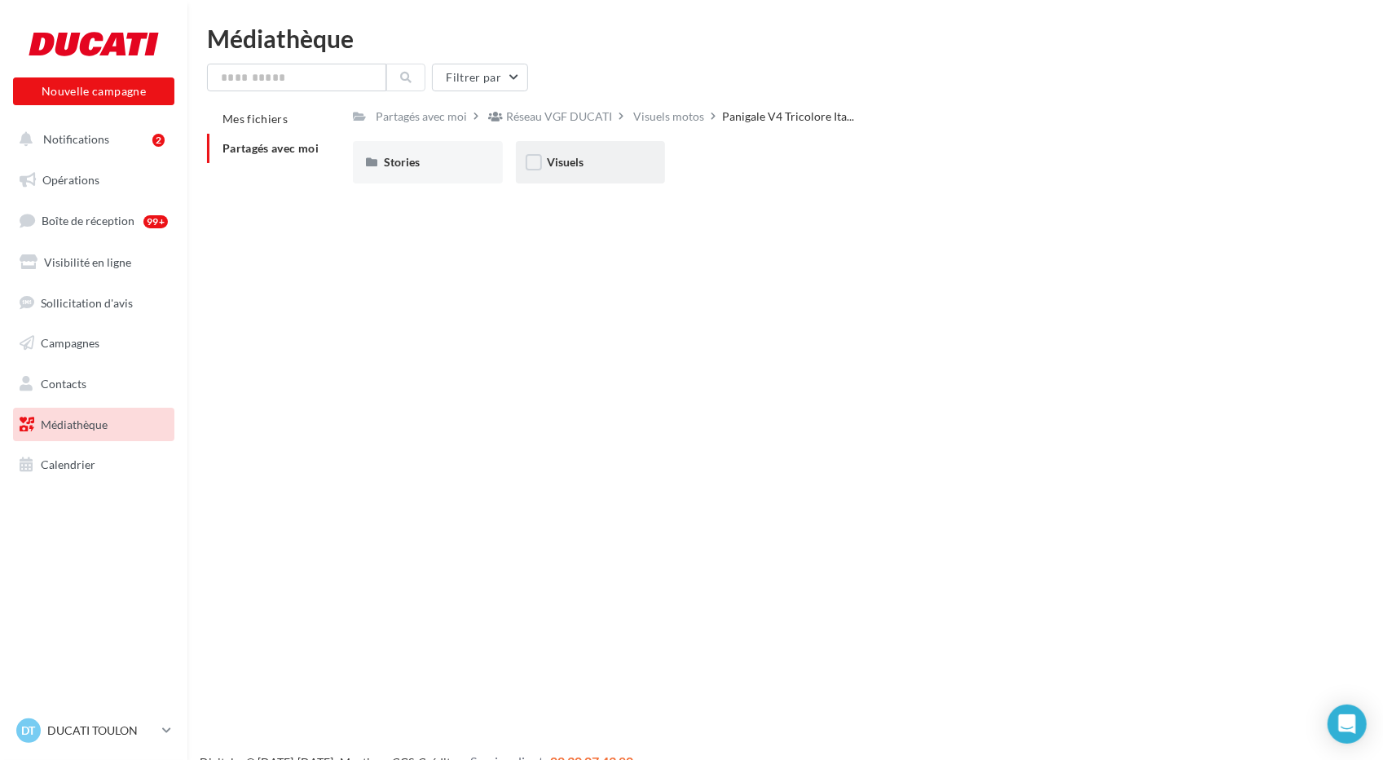
click at [545, 171] on div "Visuels" at bounding box center [590, 162] width 149 height 42
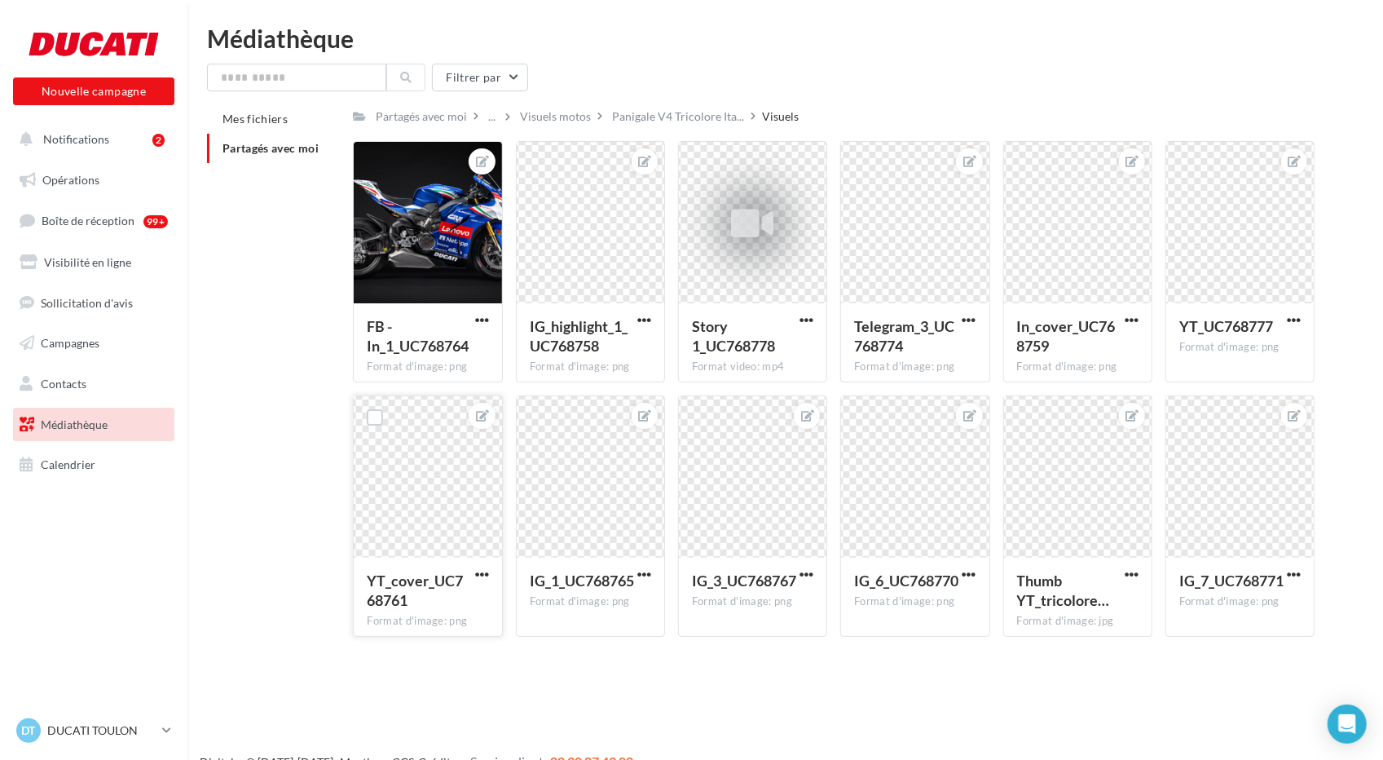
click at [404, 524] on div at bounding box center [428, 477] width 148 height 163
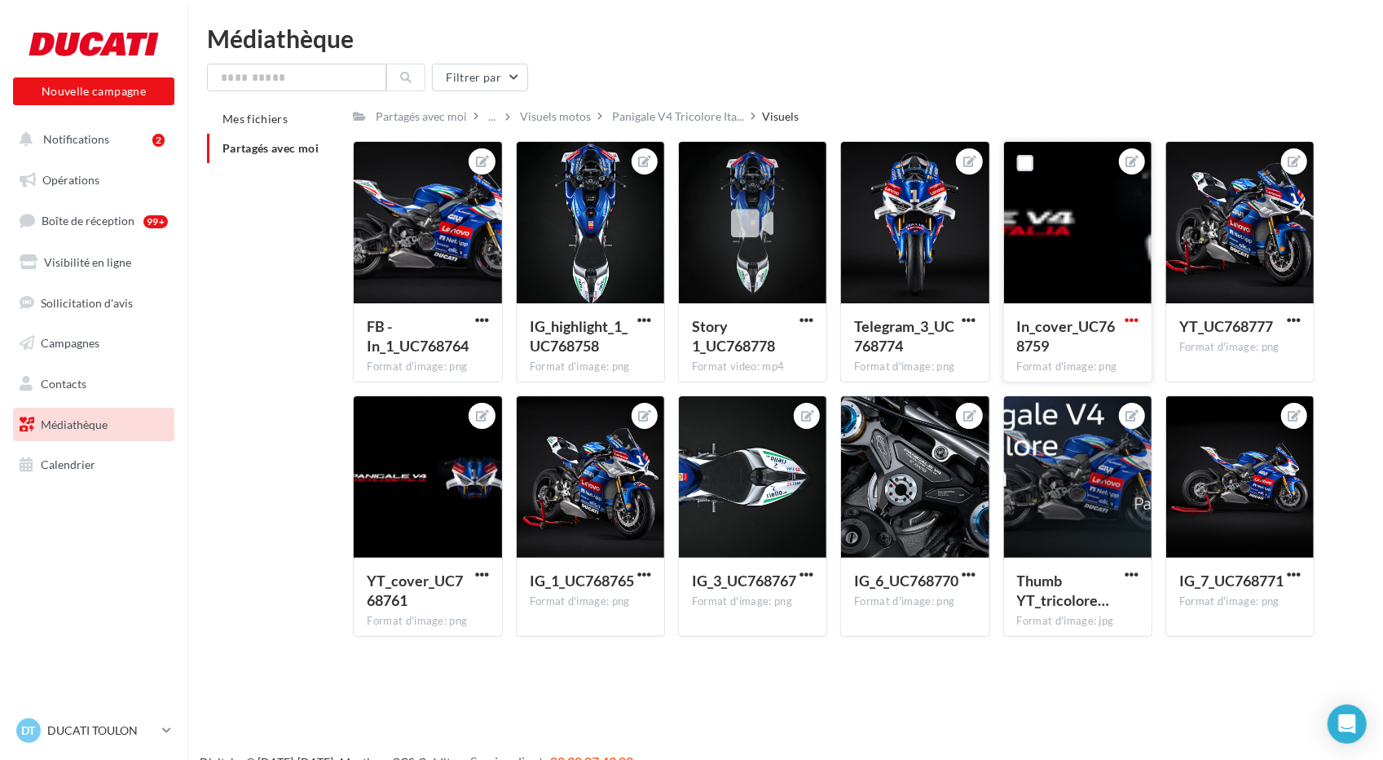
click at [763, 320] on span "button" at bounding box center [1132, 320] width 14 height 14
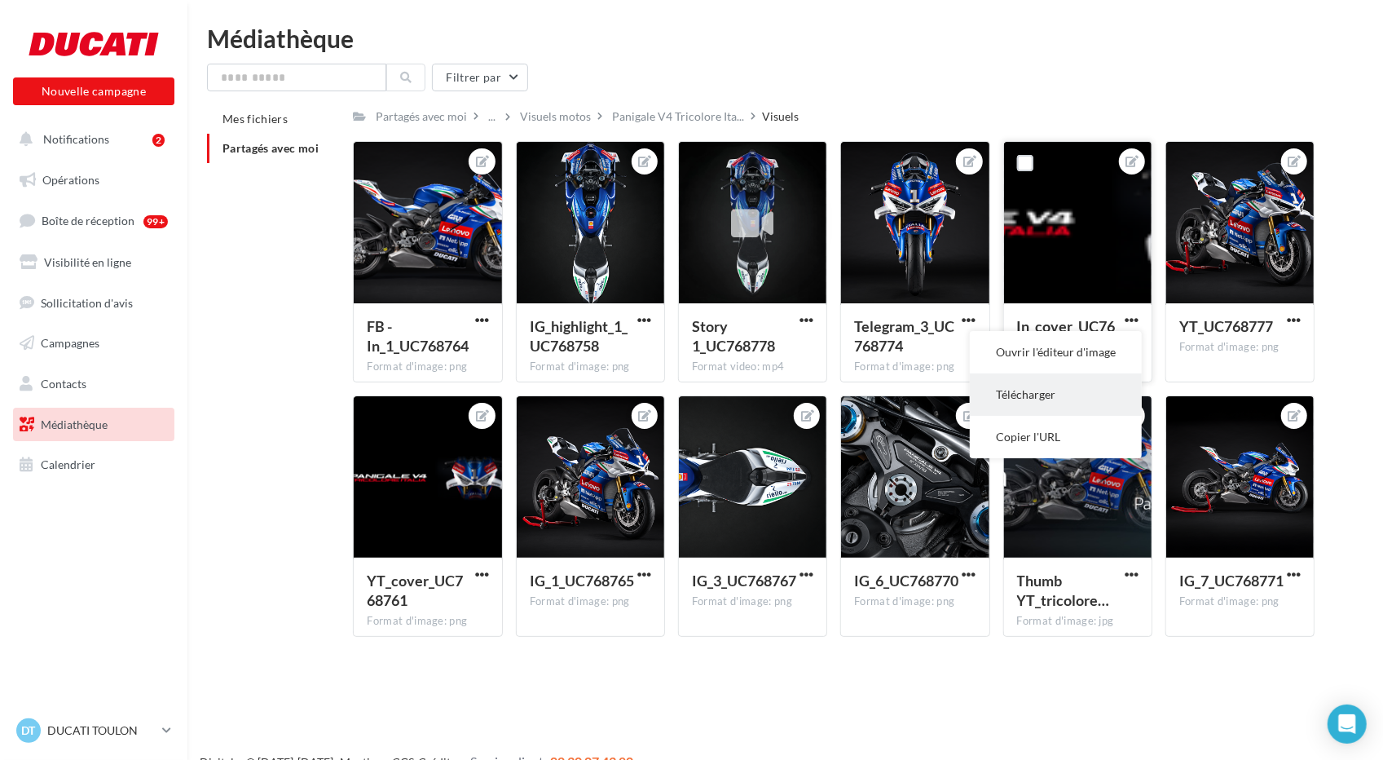
click at [763, 395] on button "Télécharger" at bounding box center [1056, 394] width 172 height 42
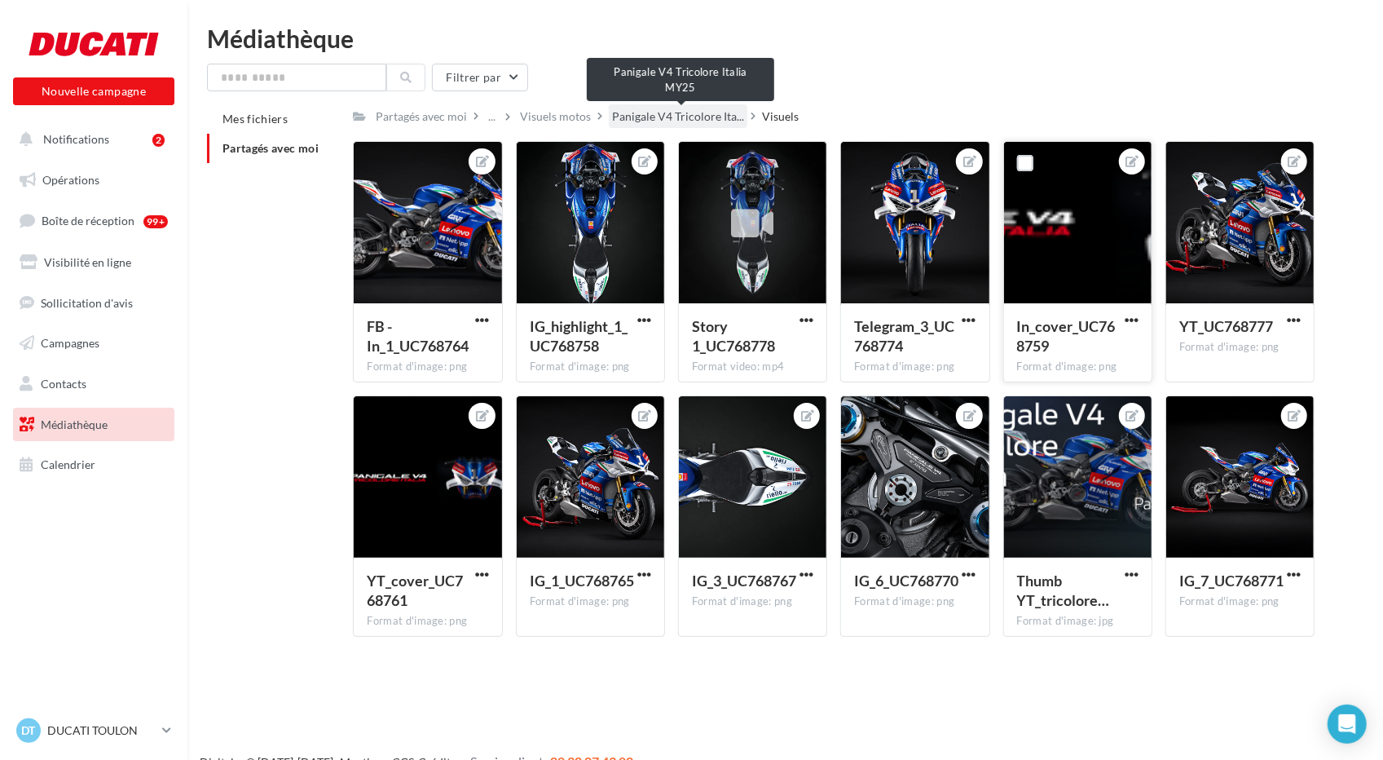
click at [675, 123] on span "Panigale V4 Tricolore Ita..." at bounding box center [678, 116] width 132 height 16
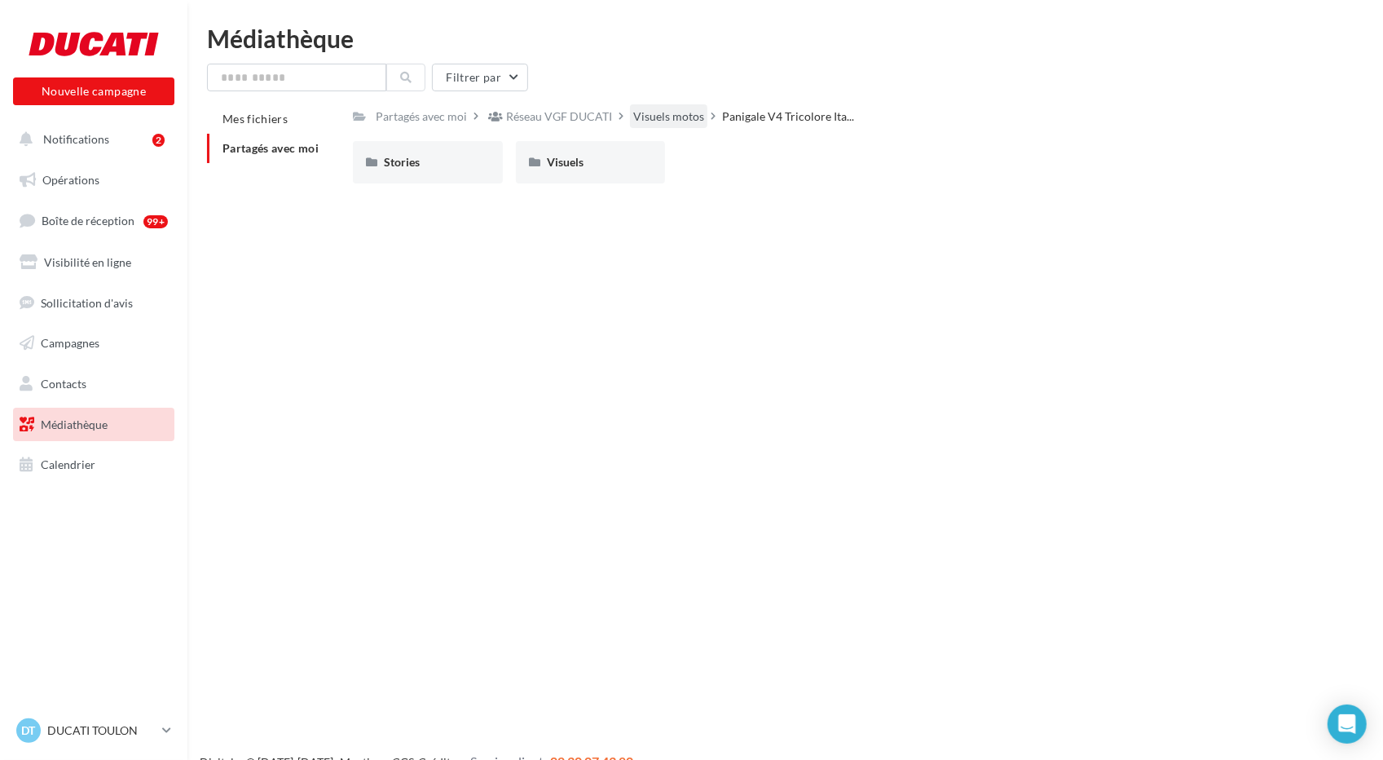
click at [663, 124] on div "Visuels motos" at bounding box center [668, 116] width 71 height 16
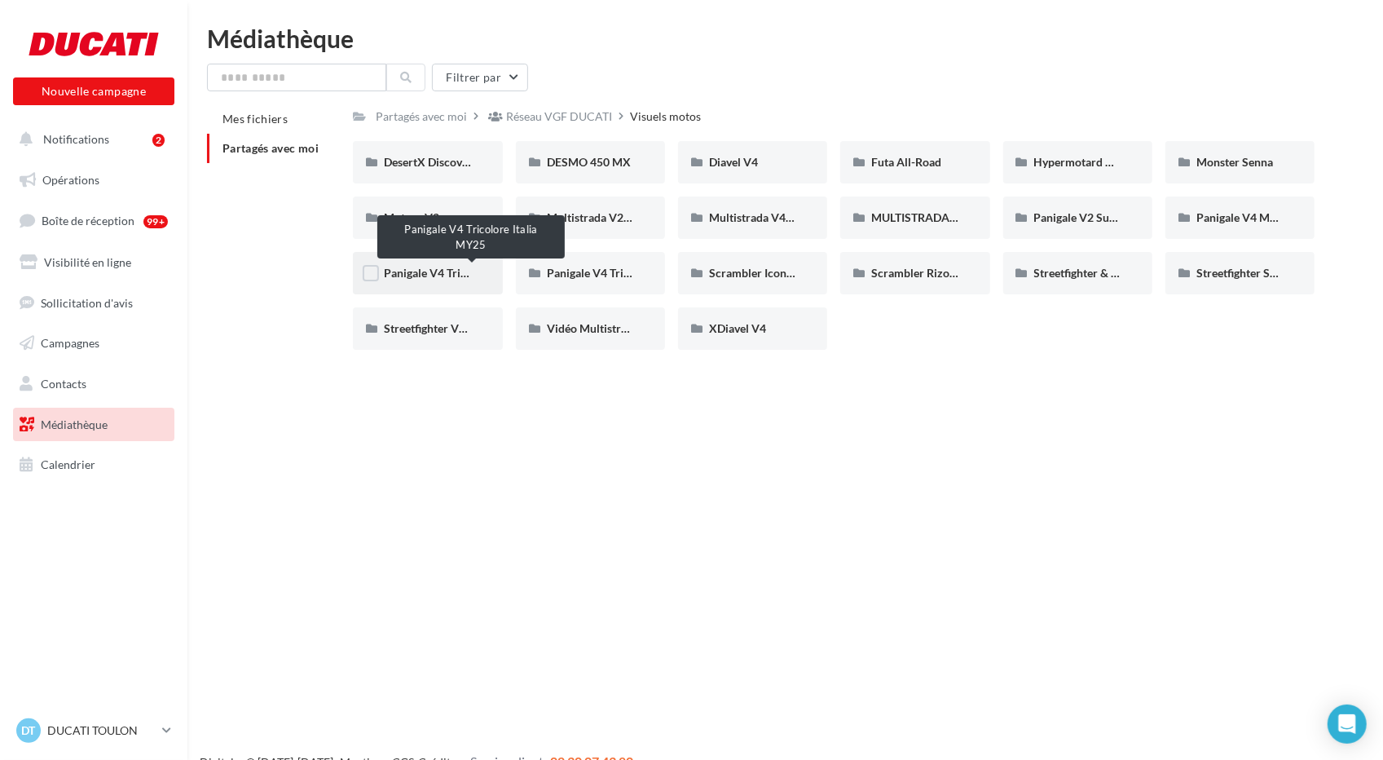
click at [443, 277] on span "Panigale V4 Tricolore Italia MY25" at bounding box center [469, 273] width 170 height 14
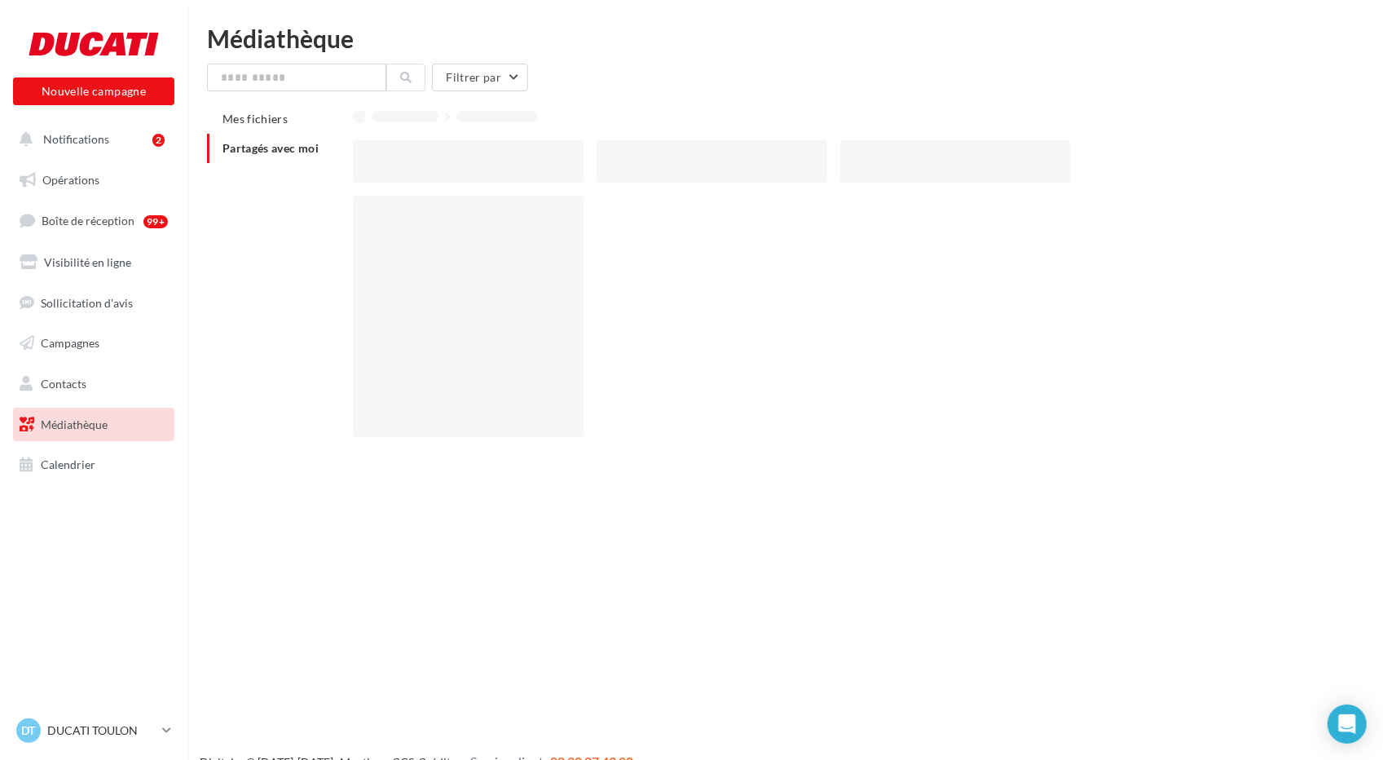
click at [443, 277] on div at bounding box center [468, 316] width 231 height 241
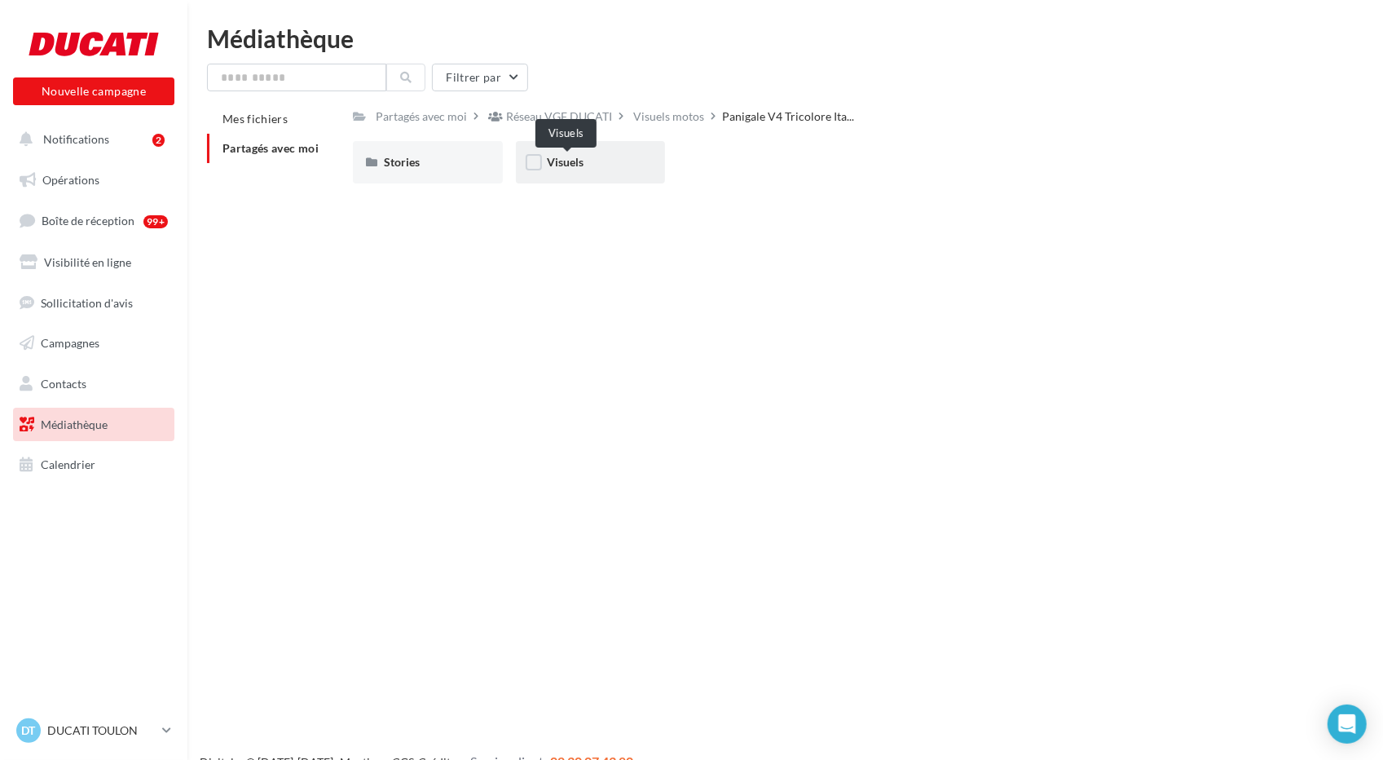
click at [570, 165] on span "Visuels" at bounding box center [565, 162] width 37 height 14
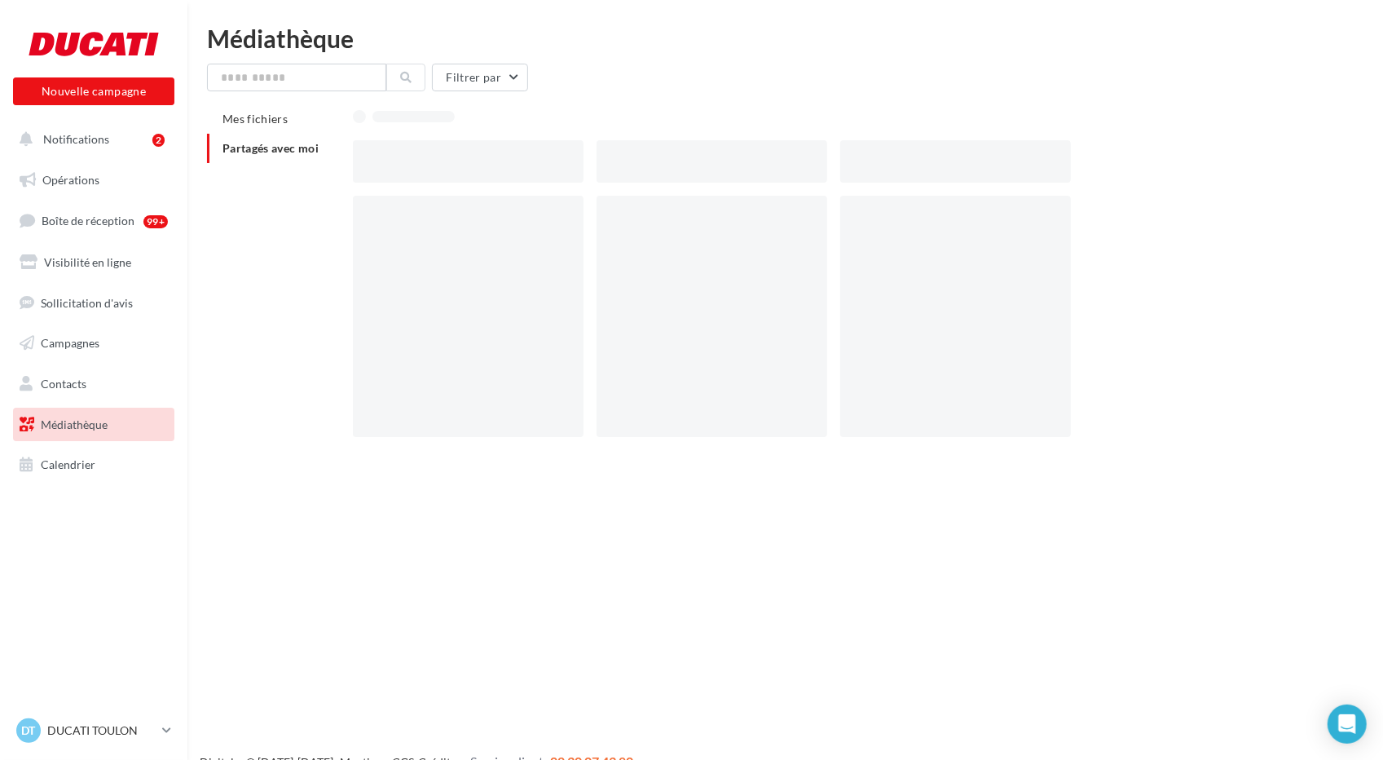
click at [570, 165] on div at bounding box center [468, 161] width 231 height 42
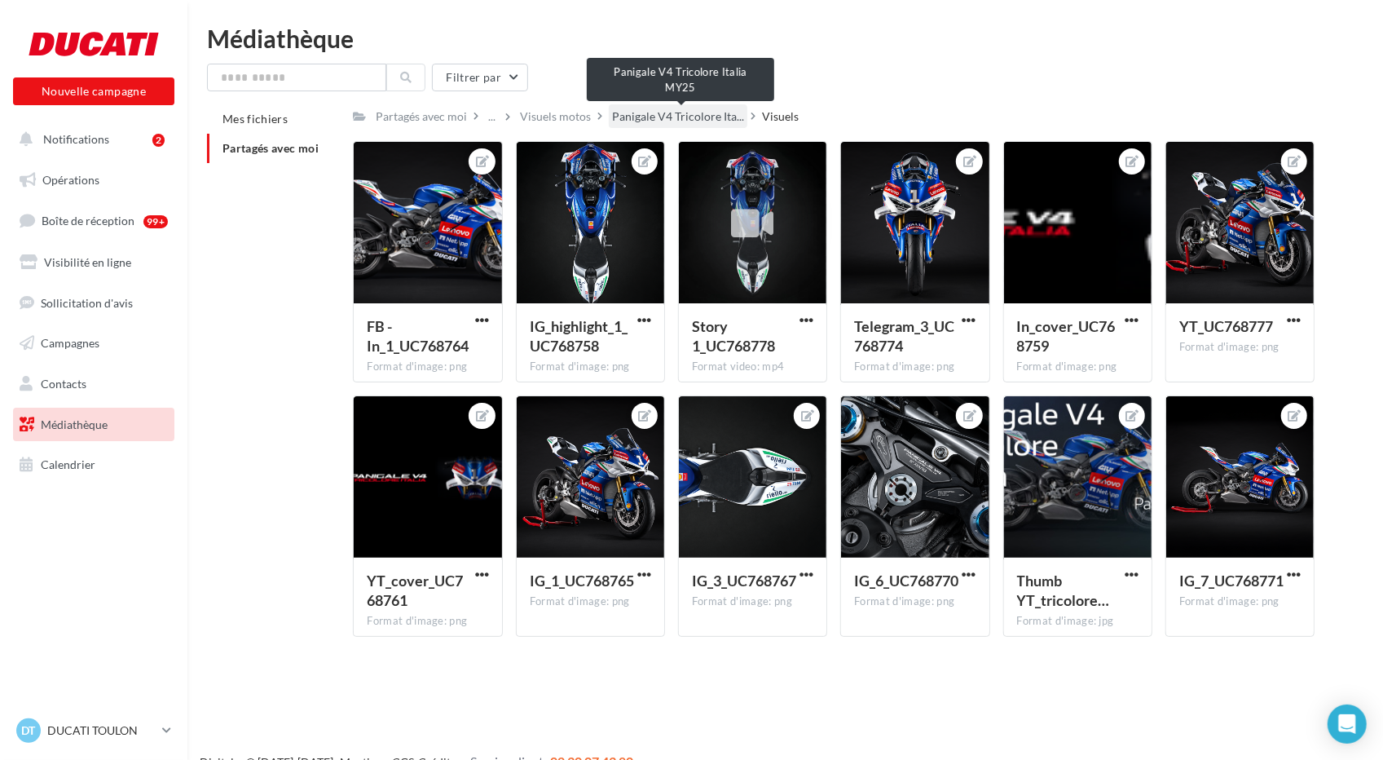
click at [660, 121] on span "Panigale V4 Tricolore Ita..." at bounding box center [678, 116] width 132 height 16
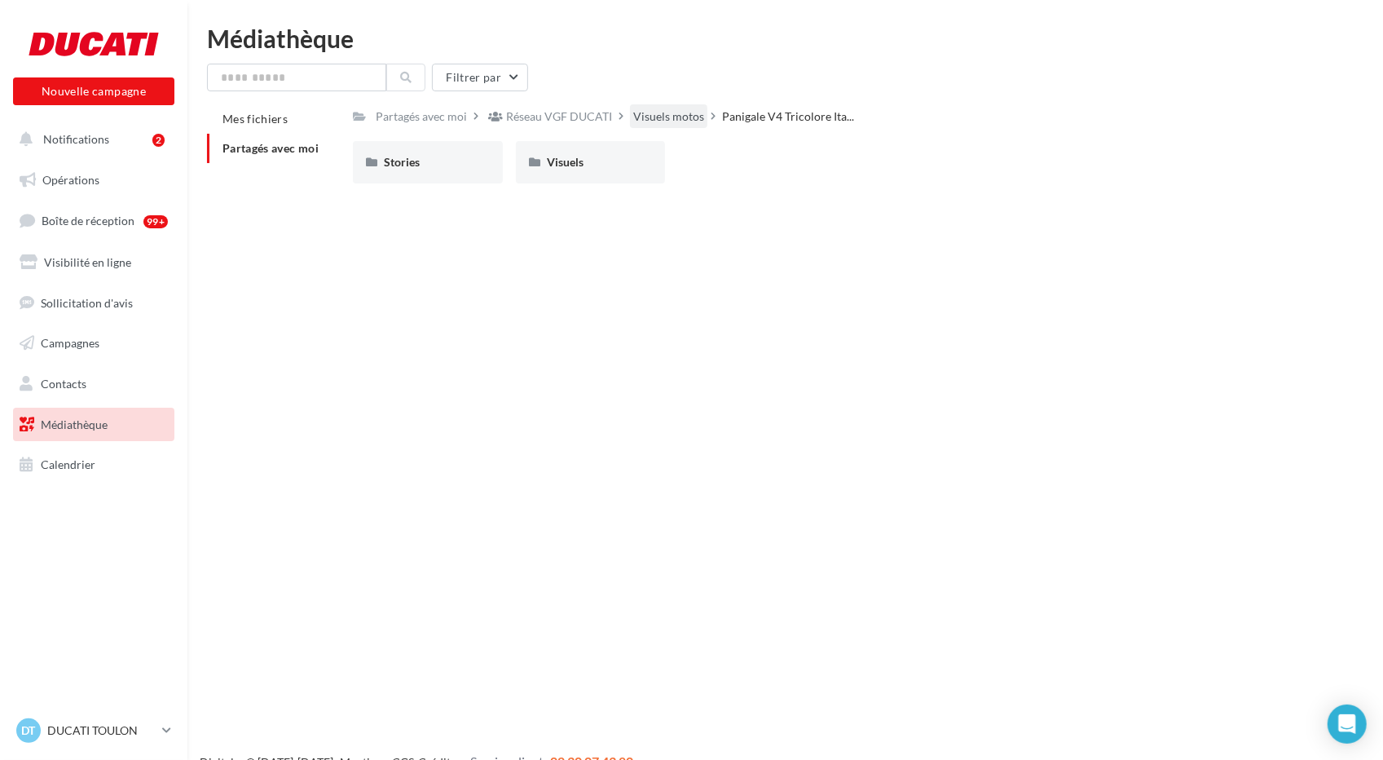
click at [671, 110] on div "Visuels motos" at bounding box center [668, 116] width 71 height 16
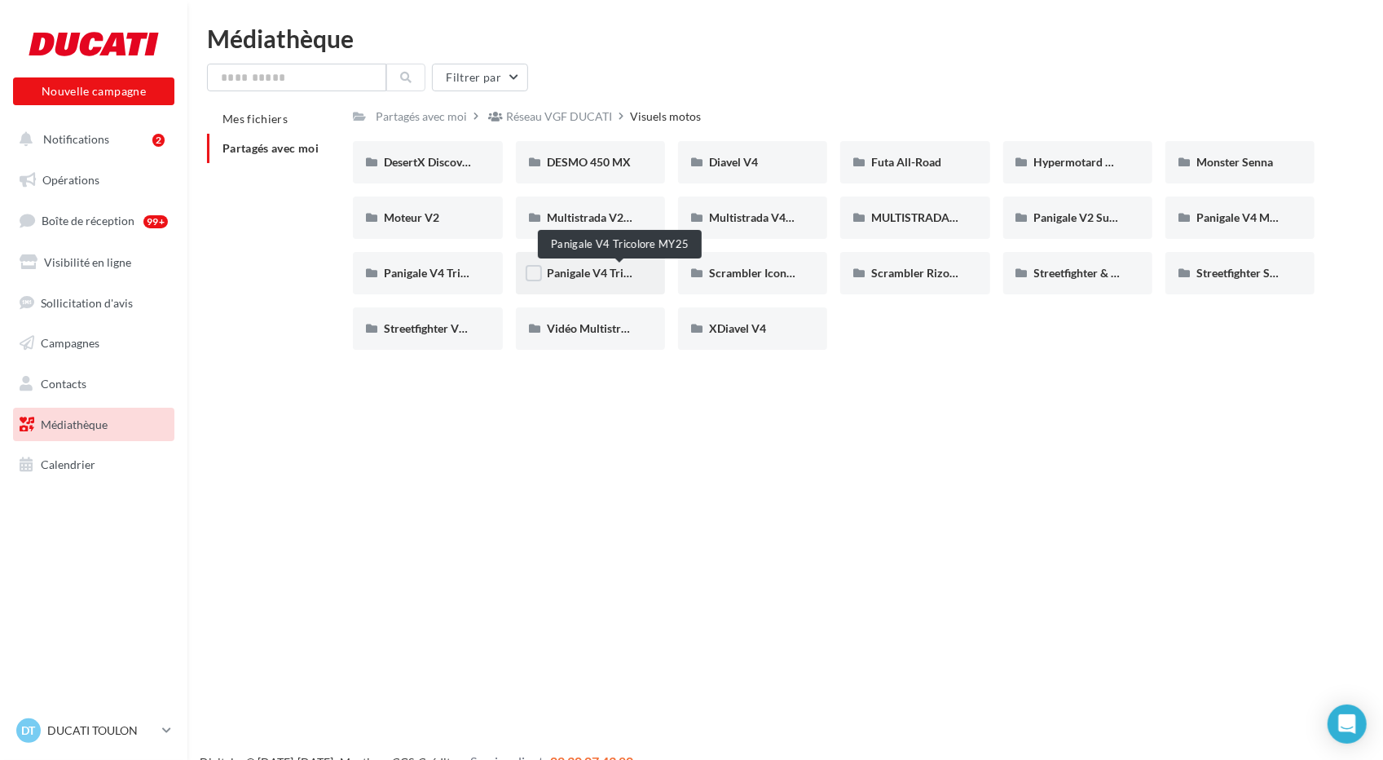
click at [586, 275] on span "Panigale V4 Tricolore MY25" at bounding box center [618, 273] width 143 height 14
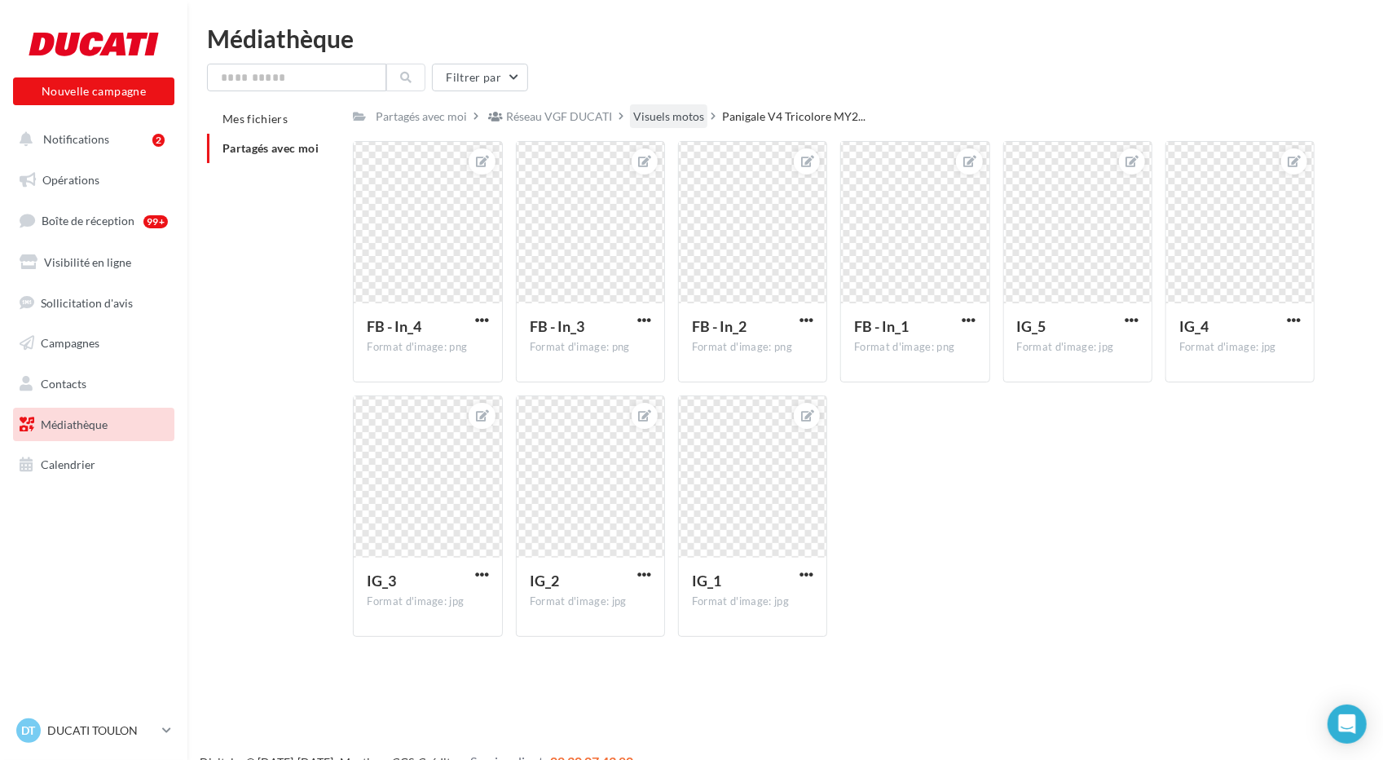
click at [681, 121] on div "Visuels motos" at bounding box center [668, 116] width 71 height 16
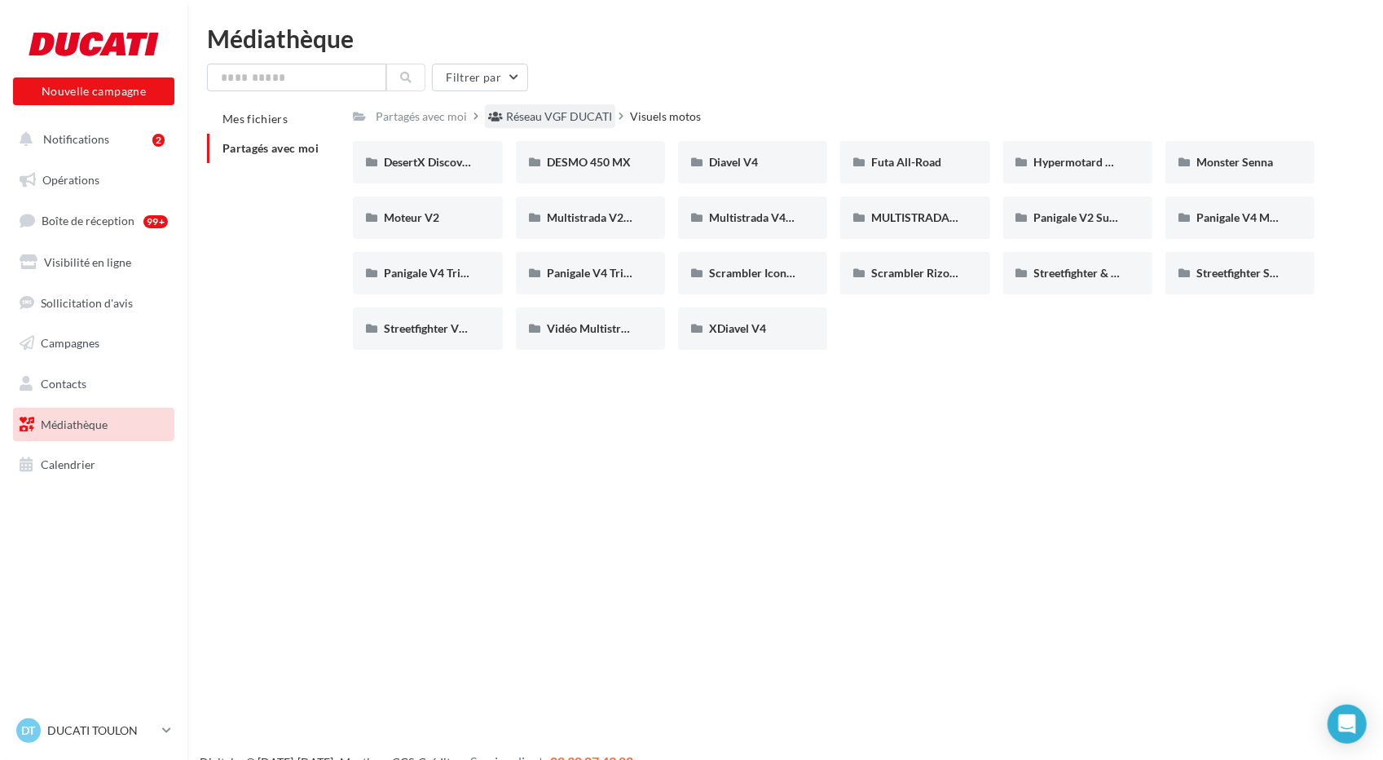
click at [567, 120] on div "Réseau VGF DUCATI" at bounding box center [559, 116] width 106 height 16
